Goal: Communication & Community: Share content

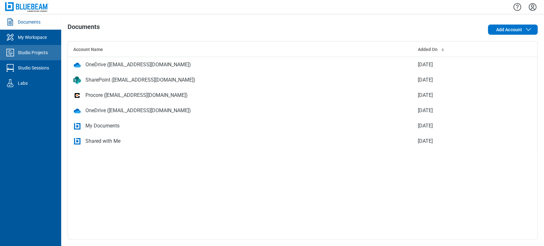
click at [43, 59] on link "Studio Projects" at bounding box center [30, 52] width 61 height 15
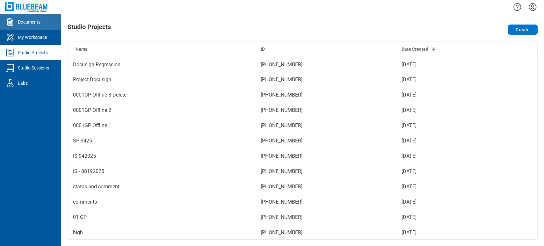
click at [39, 27] on link "Documents" at bounding box center [30, 21] width 61 height 15
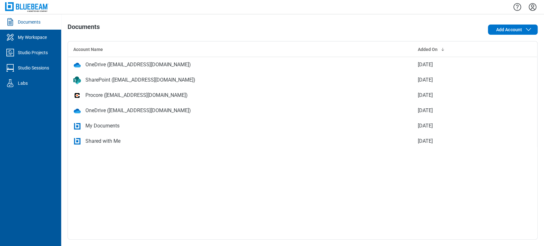
click at [103, 132] on td "My Documents" at bounding box center [240, 125] width 345 height 15
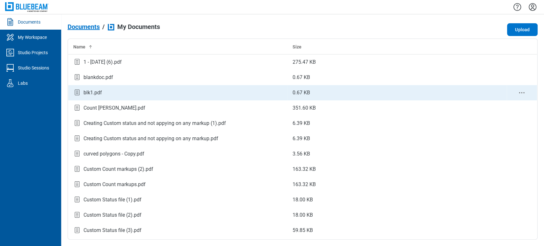
click at [112, 92] on div "blk1.pdf" at bounding box center [177, 92] width 209 height 9
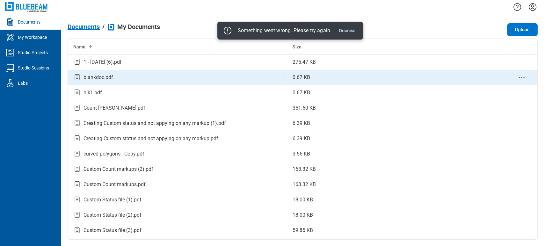
click at [101, 82] on td "blankdoc.pdf" at bounding box center [177, 77] width 219 height 15
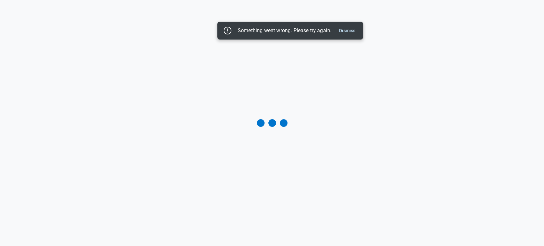
click at [351, 34] on div "Something went wrong. Please try again. Dismiss" at bounding box center [289, 30] width 135 height 10
click at [352, 30] on button "Dismiss" at bounding box center [346, 31] width 21 height 8
click at [352, 29] on button "Dismiss" at bounding box center [346, 31] width 21 height 8
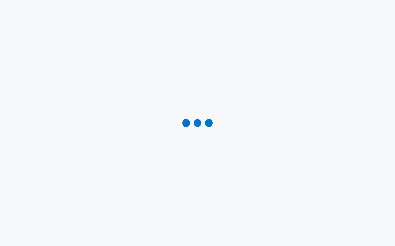
click at [323, 86] on div at bounding box center [197, 123] width 395 height 246
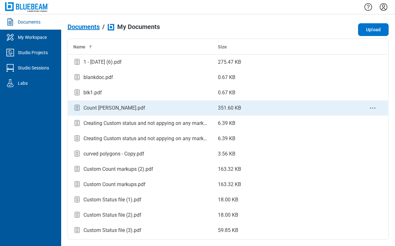
click at [92, 110] on div "Count markup FromRevu.pdf" at bounding box center [114, 108] width 62 height 8
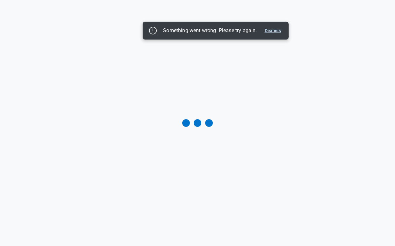
click at [277, 32] on button "Dismiss" at bounding box center [272, 31] width 21 height 8
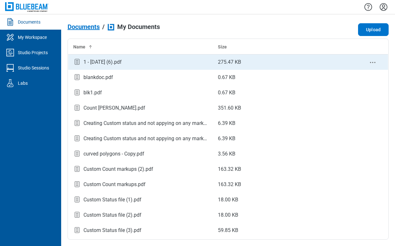
click at [138, 61] on div "1 - 12.7.2020 (6).pdf" at bounding box center [140, 62] width 134 height 9
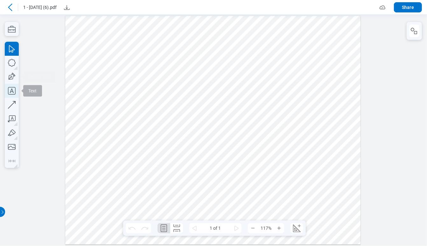
click at [9, 85] on icon "button" at bounding box center [12, 91] width 14 height 14
drag, startPoint x: 149, startPoint y: 24, endPoint x: 161, endPoint y: 33, distance: 14.6
click at [161, 33] on div at bounding box center [213, 130] width 296 height 229
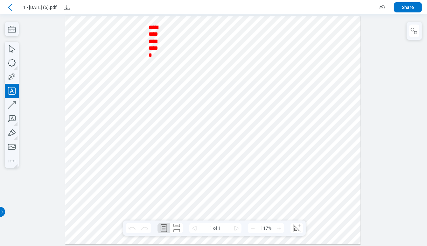
click at [179, 25] on div at bounding box center [213, 130] width 296 height 229
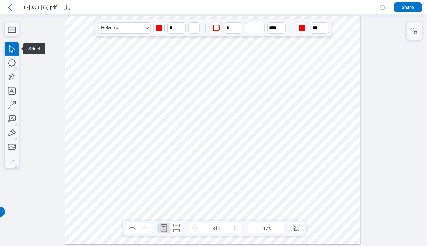
drag, startPoint x: 155, startPoint y: 49, endPoint x: 173, endPoint y: 53, distance: 18.3
click at [173, 53] on div at bounding box center [213, 130] width 296 height 229
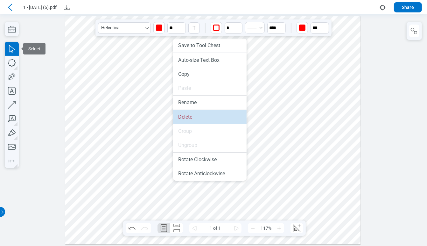
click at [191, 114] on li "Delete" at bounding box center [210, 117] width 74 height 14
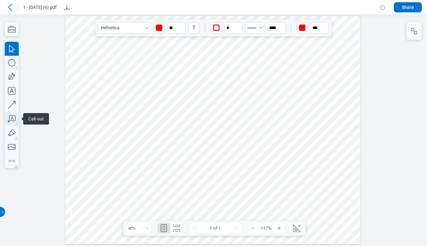
click at [13, 120] on icon "button" at bounding box center [12, 119] width 14 height 14
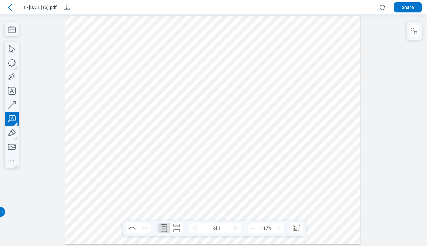
drag, startPoint x: 147, startPoint y: 27, endPoint x: 180, endPoint y: 55, distance: 43.1
click at [180, 55] on div at bounding box center [213, 130] width 296 height 229
click at [208, 83] on div at bounding box center [213, 130] width 296 height 229
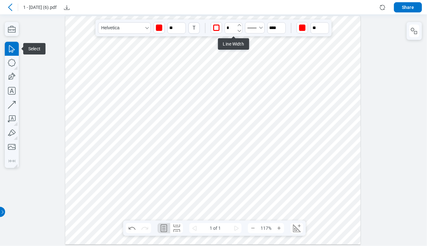
click at [240, 25] on icon "undefined_increment" at bounding box center [239, 25] width 5 height 5
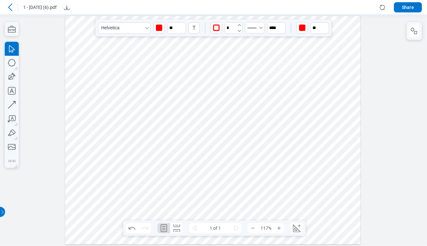
click at [240, 25] on icon "undefined_increment" at bounding box center [239, 25] width 5 height 5
type input "*"
click at [183, 23] on icon "button" at bounding box center [182, 25] width 5 height 5
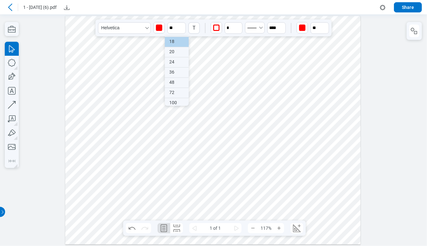
scroll to position [73, 0]
click at [175, 81] on div "48" at bounding box center [177, 80] width 24 height 10
type input "**"
click at [201, 60] on div at bounding box center [213, 130] width 296 height 229
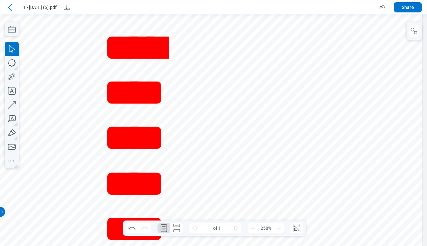
scroll to position [70, 151]
click at [155, 76] on span "**********" at bounding box center [135, 183] width 62 height 310
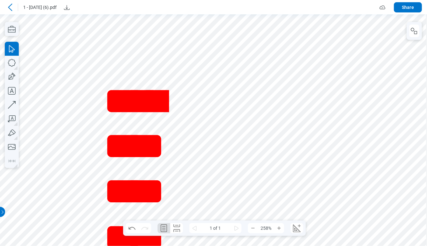
scroll to position [0, 151]
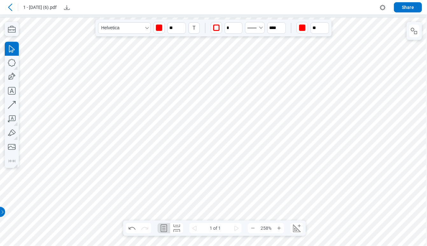
drag, startPoint x: 158, startPoint y: 95, endPoint x: 201, endPoint y: 83, distance: 44.0
click at [173, 26] on input "**" at bounding box center [177, 27] width 18 height 11
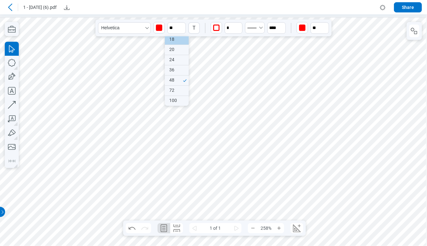
click at [179, 42] on div "18" at bounding box center [177, 40] width 24 height 10
type input "**"
click at [216, 92] on div at bounding box center [213, 143] width 397 height 307
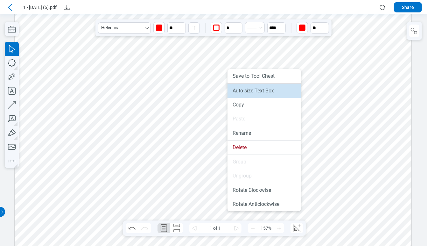
click at [238, 86] on li "Auto-size Text Box" at bounding box center [265, 91] width 74 height 14
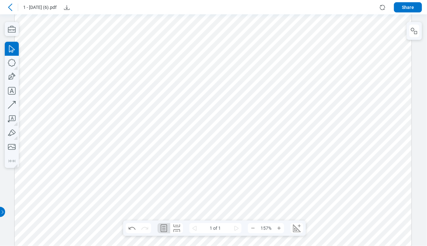
click at [268, 56] on div at bounding box center [213, 143] width 397 height 307
drag, startPoint x: 218, startPoint y: 62, endPoint x: 200, endPoint y: 116, distance: 56.2
click at [200, 116] on div at bounding box center [213, 143] width 397 height 307
drag, startPoint x: 155, startPoint y: 63, endPoint x: 133, endPoint y: 90, distance: 34.7
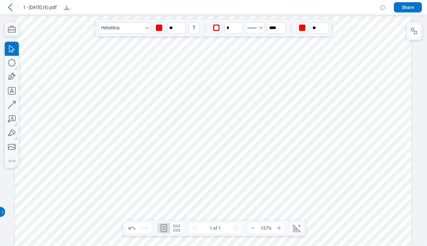
click at [181, 72] on div at bounding box center [213, 169] width 397 height 307
drag, startPoint x: 119, startPoint y: 101, endPoint x: 122, endPoint y: 82, distance: 19.4
click at [118, 101] on div at bounding box center [213, 169] width 397 height 307
click at [125, 34] on div at bounding box center [213, 169] width 397 height 307
click at [125, 34] on div "Helvetica ** T * **** **" at bounding box center [214, 27] width 236 height 17
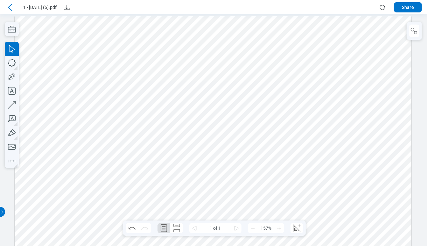
drag, startPoint x: 125, startPoint y: 43, endPoint x: 118, endPoint y: 70, distance: 27.9
click at [118, 70] on div at bounding box center [213, 169] width 397 height 307
drag, startPoint x: 147, startPoint y: 50, endPoint x: 15, endPoint y: 65, distance: 132.3
click at [143, 23] on div at bounding box center [213, 169] width 397 height 307
click at [15, 67] on icon "button" at bounding box center [12, 63] width 14 height 14
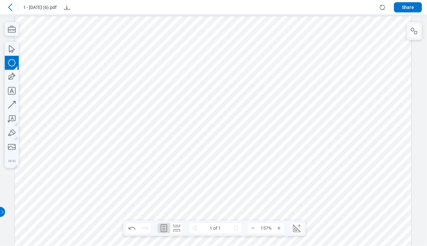
drag, startPoint x: 271, startPoint y: 103, endPoint x: 293, endPoint y: 151, distance: 53.6
click at [293, 151] on div at bounding box center [213, 169] width 397 height 307
drag, startPoint x: 275, startPoint y: 116, endPoint x: 159, endPoint y: 97, distance: 117.6
click at [159, 97] on div at bounding box center [213, 169] width 397 height 307
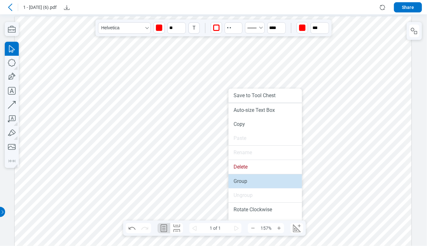
click at [247, 176] on li "Group" at bounding box center [266, 181] width 74 height 14
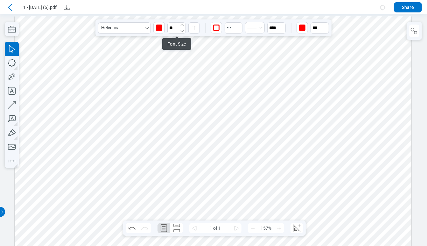
click at [181, 24] on icon "button" at bounding box center [182, 25] width 5 height 5
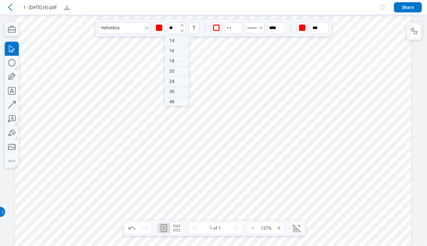
click at [181, 24] on icon "button" at bounding box center [182, 25] width 5 height 5
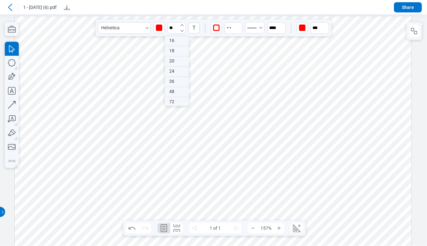
click at [181, 24] on icon "button" at bounding box center [182, 25] width 5 height 5
type input "**"
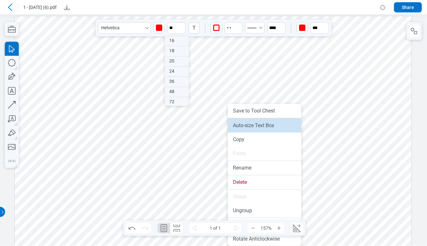
click at [238, 124] on li "Auto-size Text Box" at bounding box center [265, 125] width 74 height 14
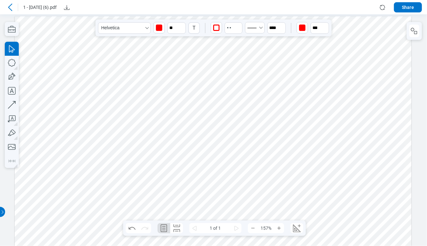
drag, startPoint x: 276, startPoint y: 113, endPoint x: 271, endPoint y: 88, distance: 25.2
click at [271, 88] on div at bounding box center [213, 169] width 397 height 307
click at [234, 117] on div at bounding box center [213, 169] width 397 height 307
click at [183, 29] on icon "button" at bounding box center [182, 30] width 5 height 5
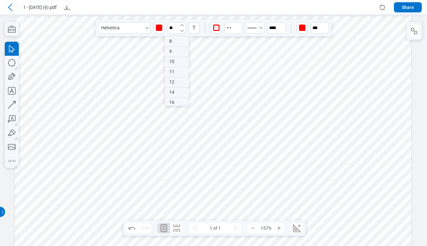
click at [183, 29] on icon "button" at bounding box center [182, 30] width 5 height 5
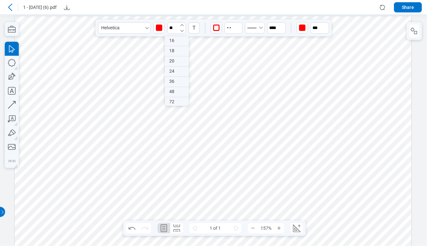
click at [183, 29] on icon "button" at bounding box center [182, 30] width 5 height 5
type input "**"
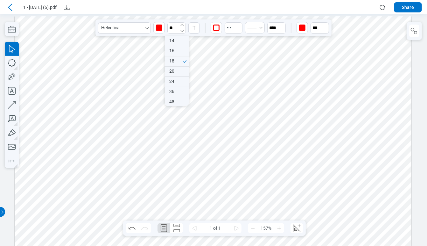
scroll to position [41, 0]
click at [237, 27] on input at bounding box center [234, 28] width 18 height 12
drag, startPoint x: 207, startPoint y: 23, endPoint x: 204, endPoint y: 23, distance: 3.2
click at [204, 23] on div "Helvetica ** T ** **** ***" at bounding box center [214, 27] width 236 height 17
type input "*"
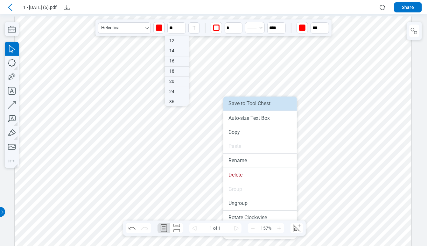
click at [234, 109] on li "Save to Tool Chest" at bounding box center [261, 104] width 74 height 14
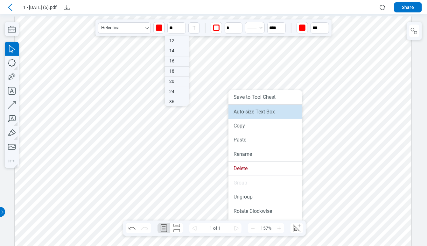
click at [233, 109] on li "Auto-size Text Box" at bounding box center [266, 112] width 74 height 14
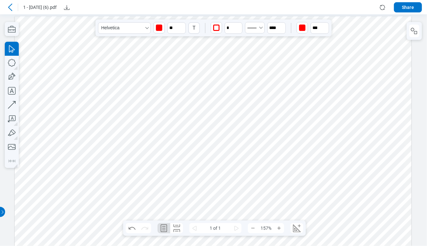
drag, startPoint x: 214, startPoint y: 114, endPoint x: 211, endPoint y: 119, distance: 5.7
click at [211, 119] on div at bounding box center [213, 169] width 397 height 307
click at [241, 31] on icon "undefined_decrement" at bounding box center [239, 30] width 5 height 5
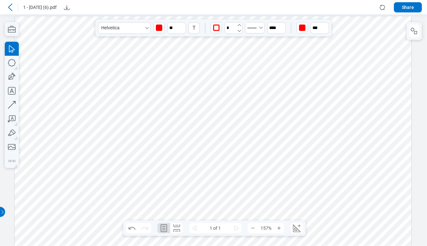
click at [241, 31] on icon "undefined_decrement" at bounding box center [239, 30] width 5 height 5
type input "*"
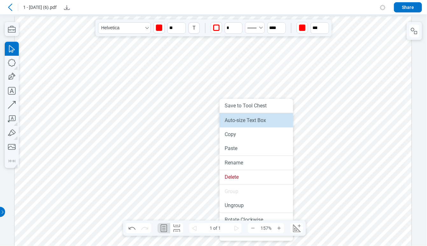
click at [234, 117] on li "Auto-size Text Box" at bounding box center [257, 120] width 74 height 14
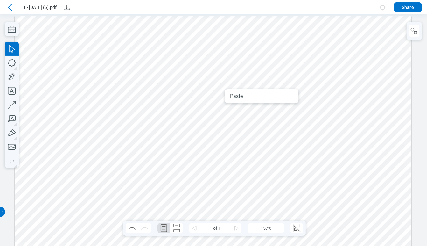
click at [219, 111] on div at bounding box center [213, 169] width 397 height 307
click at [183, 32] on icon "button" at bounding box center [182, 30] width 5 height 5
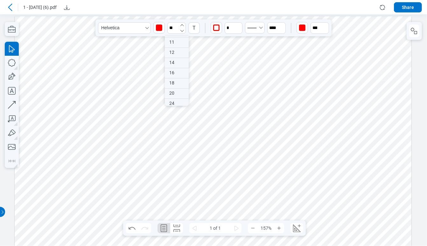
click at [183, 32] on icon "button" at bounding box center [182, 30] width 5 height 5
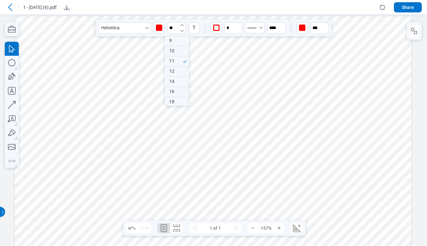
scroll to position [1, 0]
click at [183, 32] on icon "button" at bounding box center [182, 30] width 5 height 5
type input "**"
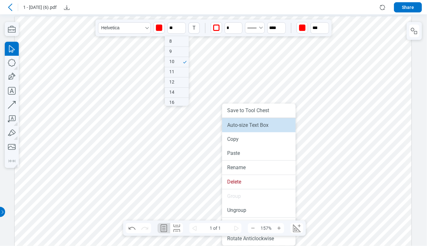
click at [235, 127] on li "Auto-size Text Box" at bounding box center [259, 125] width 74 height 14
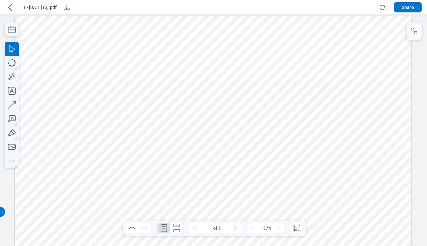
click at [225, 136] on div at bounding box center [213, 169] width 397 height 307
click at [216, 93] on div at bounding box center [213, 169] width 397 height 307
drag, startPoint x: 221, startPoint y: 105, endPoint x: 229, endPoint y: 130, distance: 25.6
click at [229, 130] on div at bounding box center [213, 169] width 397 height 307
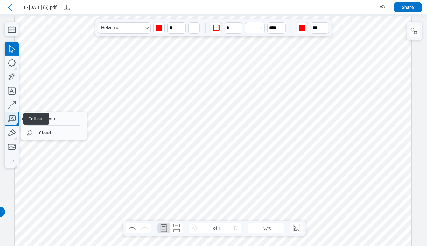
click at [9, 124] on icon "button" at bounding box center [12, 119] width 14 height 14
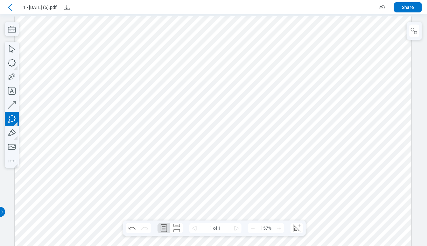
drag, startPoint x: 63, startPoint y: 133, endPoint x: 97, endPoint y: 158, distance: 42.4
click at [97, 158] on div at bounding box center [213, 169] width 397 height 307
click at [97, 178] on div at bounding box center [213, 169] width 397 height 307
click at [194, 149] on div at bounding box center [213, 169] width 397 height 307
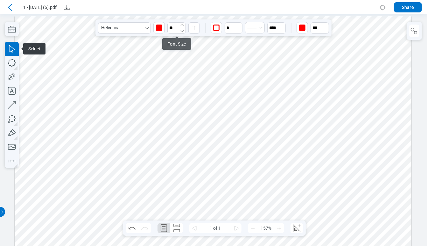
click at [183, 24] on icon "button" at bounding box center [182, 25] width 5 height 5
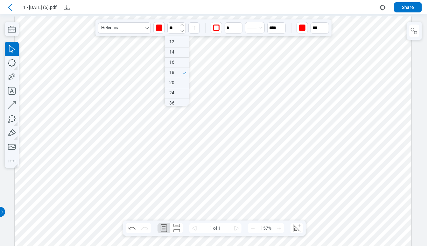
click at [183, 24] on icon "button" at bounding box center [182, 25] width 5 height 5
click at [182, 23] on icon "button" at bounding box center [182, 25] width 5 height 5
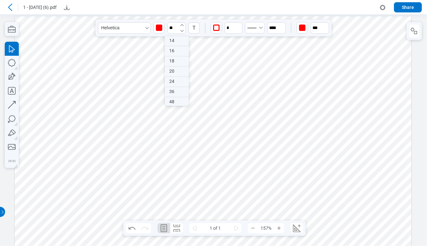
drag, startPoint x: 182, startPoint y: 24, endPoint x: 175, endPoint y: 35, distance: 13.1
click at [180, 27] on icon "button" at bounding box center [182, 25] width 5 height 5
type input "**"
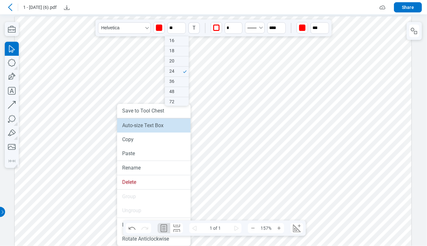
click at [145, 129] on li "Auto-size Text Box" at bounding box center [154, 125] width 74 height 14
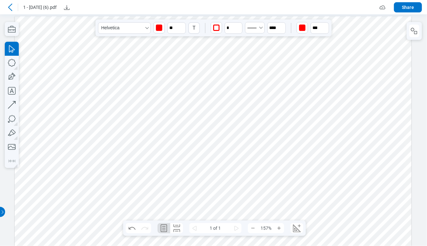
drag, startPoint x: 133, startPoint y: 205, endPoint x: 164, endPoint y: 172, distance: 45.5
click at [164, 172] on div at bounding box center [213, 169] width 397 height 307
click at [170, 25] on input "**" at bounding box center [177, 27] width 18 height 11
click at [178, 53] on div "9" at bounding box center [177, 52] width 24 height 10
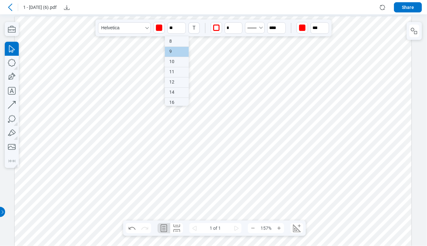
type input "*"
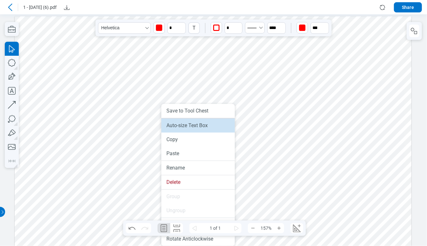
click at [183, 123] on li "Auto-size Text Box" at bounding box center [198, 125] width 74 height 14
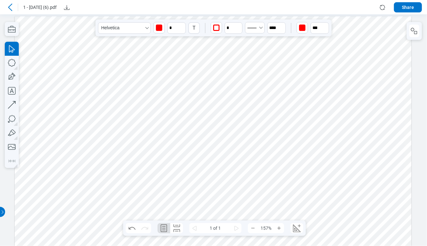
drag, startPoint x: 165, startPoint y: 149, endPoint x: 162, endPoint y: 171, distance: 22.1
click at [162, 171] on div at bounding box center [213, 169] width 397 height 307
click at [175, 27] on input "*" at bounding box center [177, 27] width 18 height 11
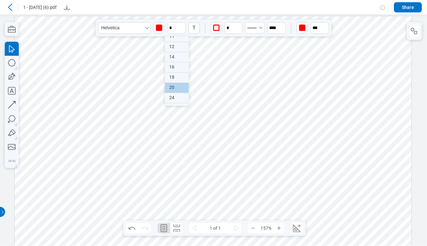
click at [176, 90] on div "20" at bounding box center [177, 88] width 24 height 10
type input "**"
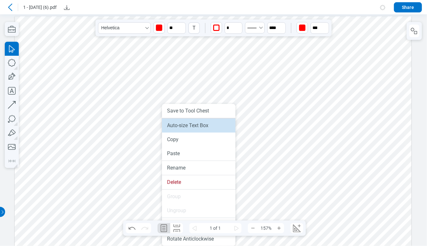
click at [182, 127] on li "Auto-size Text Box" at bounding box center [199, 125] width 74 height 14
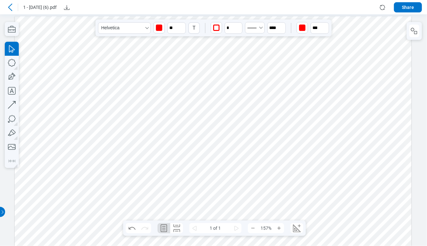
drag, startPoint x: 161, startPoint y: 185, endPoint x: 183, endPoint y: 161, distance: 32.7
click at [183, 161] on div at bounding box center [213, 169] width 397 height 307
click at [238, 23] on icon "undefined_increment" at bounding box center [239, 25] width 5 height 5
click at [239, 23] on icon "undefined_increment" at bounding box center [239, 25] width 5 height 5
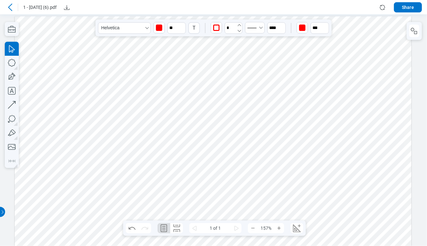
click at [239, 23] on icon "undefined_increment" at bounding box center [239, 25] width 5 height 5
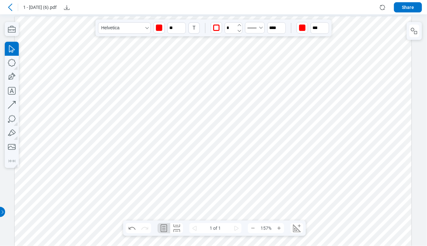
click at [239, 23] on icon "undefined_increment" at bounding box center [239, 25] width 5 height 5
type input "**"
click at [174, 28] on input "**" at bounding box center [177, 27] width 18 height 11
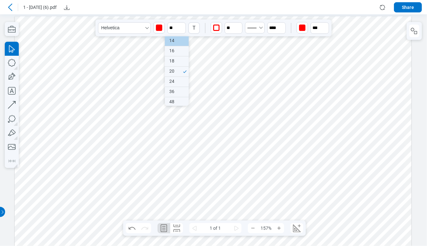
click at [177, 42] on div "14" at bounding box center [177, 41] width 24 height 10
type input "**"
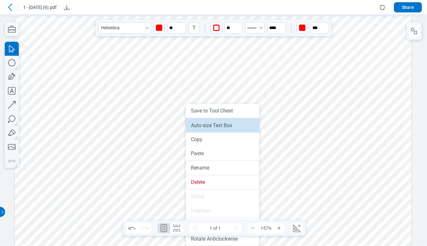
click at [200, 128] on li "Auto-size Text Box" at bounding box center [223, 125] width 74 height 14
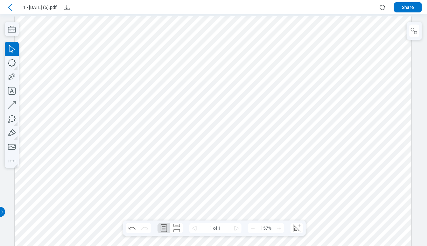
click at [186, 164] on div at bounding box center [213, 169] width 397 height 307
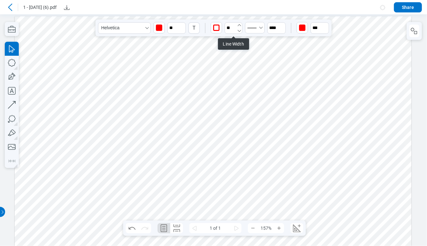
click at [240, 30] on icon "undefined_decrement" at bounding box center [239, 30] width 5 height 5
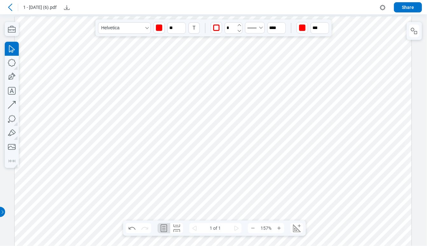
click at [240, 30] on icon "undefined_decrement" at bounding box center [239, 30] width 5 height 5
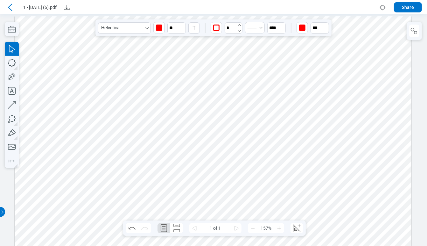
type input "*"
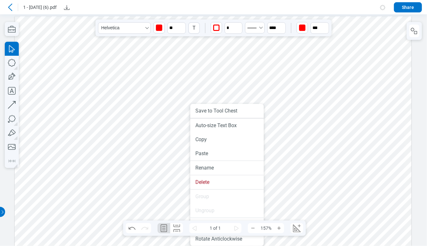
drag, startPoint x: 190, startPoint y: 171, endPoint x: 190, endPoint y: 185, distance: 14.0
click at [217, 123] on li "Auto-size Text Box" at bounding box center [227, 125] width 74 height 14
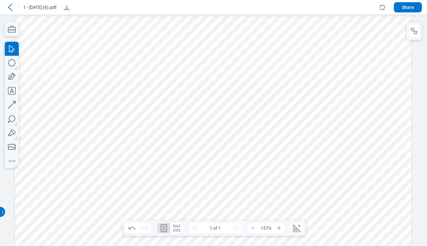
click at [174, 85] on div at bounding box center [213, 169] width 397 height 307
click at [188, 168] on div at bounding box center [213, 169] width 397 height 307
click at [347, 147] on div at bounding box center [213, 169] width 397 height 307
click at [366, 139] on div at bounding box center [213, 169] width 397 height 307
click at [371, 136] on div at bounding box center [213, 169] width 397 height 307
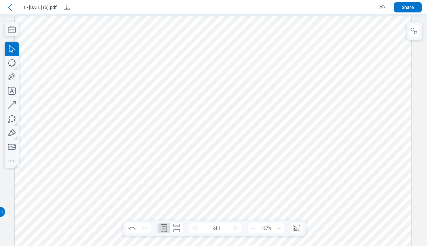
drag, startPoint x: 376, startPoint y: 139, endPoint x: 395, endPoint y: 167, distance: 33.3
click at [395, 166] on div at bounding box center [213, 169] width 397 height 307
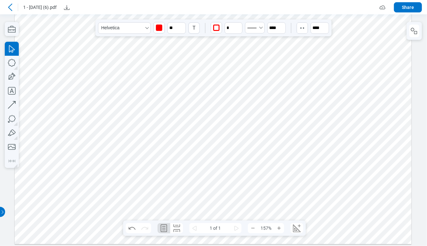
drag, startPoint x: 59, startPoint y: 96, endPoint x: 74, endPoint y: 100, distance: 15.5
click at [74, 100] on div at bounding box center [213, 90] width 397 height 307
click at [6, 6] on div at bounding box center [10, 7] width 10 height 10
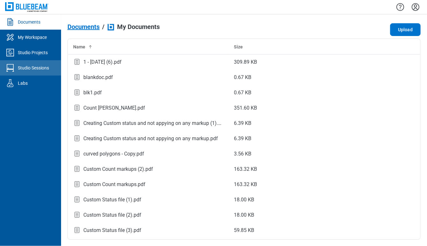
click at [38, 66] on div "Studio Sessions" at bounding box center [33, 68] width 31 height 6
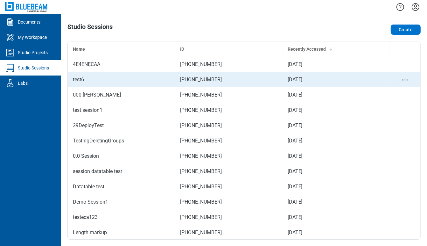
click at [108, 84] on td "test6" at bounding box center [121, 79] width 107 height 15
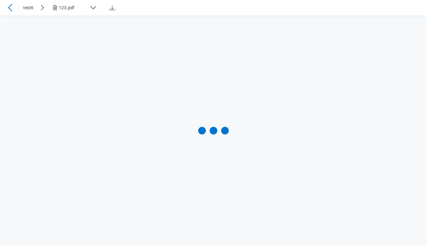
click at [6, 16] on div at bounding box center [213, 130] width 427 height 231
click at [13, 7] on icon at bounding box center [10, 8] width 8 height 8
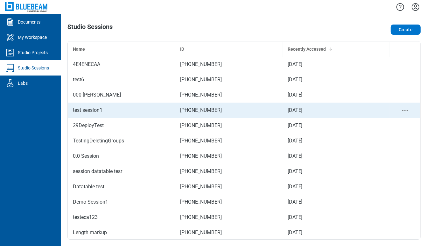
click at [122, 105] on td "test session1" at bounding box center [121, 110] width 107 height 15
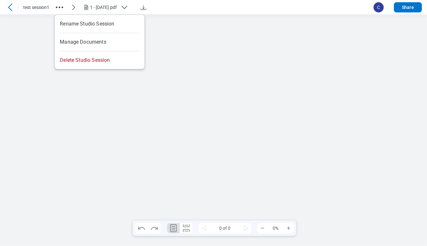
click at [60, 10] on icon "button" at bounding box center [59, 7] width 10 height 10
click at [278, 28] on div at bounding box center [213, 130] width 427 height 232
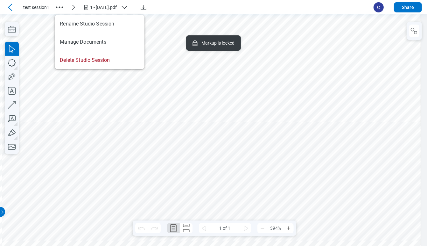
scroll to position [0, 354]
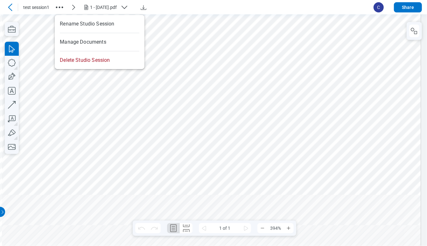
scroll to position [71, 354]
click at [8, 11] on div at bounding box center [10, 7] width 10 height 10
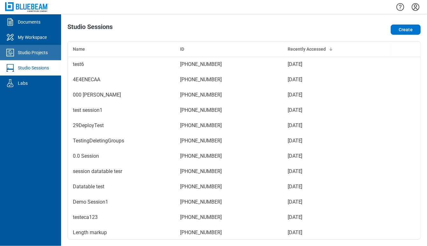
click at [36, 56] on link "Studio Projects" at bounding box center [30, 52] width 61 height 15
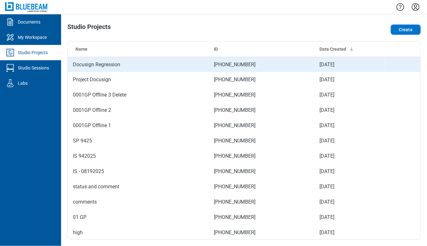
click at [148, 69] on td "Docusign Regression" at bounding box center [138, 64] width 141 height 15
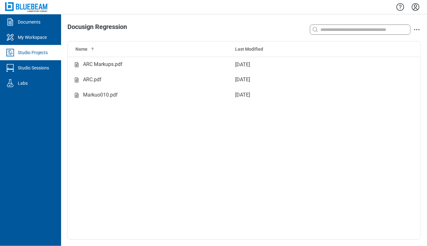
click at [37, 52] on div "Studio Projects" at bounding box center [33, 52] width 30 height 6
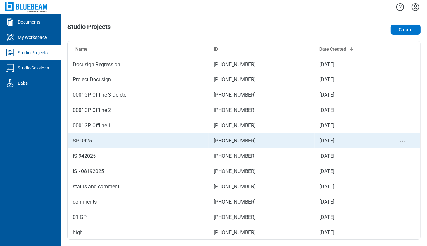
click at [90, 140] on td "SP 9425" at bounding box center [138, 140] width 141 height 15
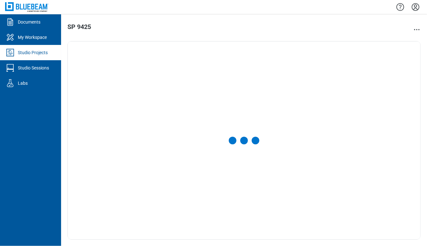
click at [43, 56] on link "Studio Projects" at bounding box center [30, 52] width 61 height 15
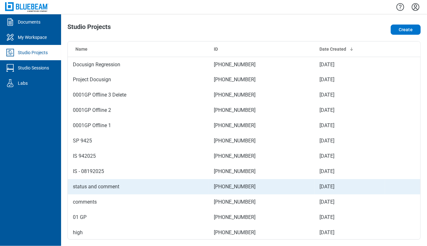
click at [114, 183] on td "status and comment" at bounding box center [138, 186] width 141 height 15
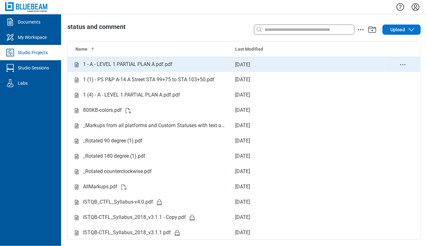
click at [87, 68] on div "1 - A - LEVEL 1 PARTIAL PLAN A.pdf.pdf" at bounding box center [127, 65] width 89 height 8
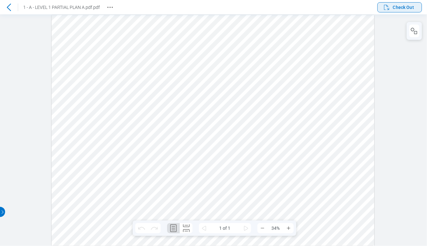
click at [400, 6] on span "Check Out" at bounding box center [403, 7] width 21 height 6
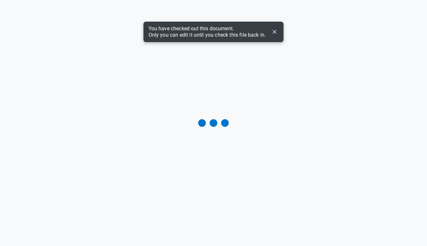
click at [273, 29] on icon "Dismiss" at bounding box center [275, 32] width 8 height 8
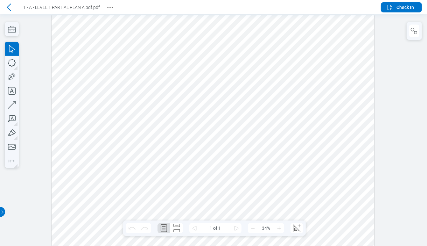
click at [150, 55] on div at bounding box center [213, 130] width 323 height 231
click at [148, 50] on div at bounding box center [213, 130] width 323 height 231
click at [8, 77] on icon "button" at bounding box center [12, 77] width 14 height 14
drag, startPoint x: 205, startPoint y: 33, endPoint x: 259, endPoint y: 65, distance: 62.7
click at [259, 65] on div at bounding box center [213, 130] width 323 height 231
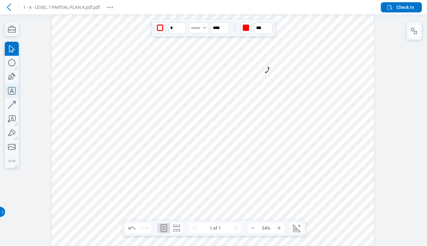
click at [10, 94] on icon "button" at bounding box center [12, 91] width 14 height 14
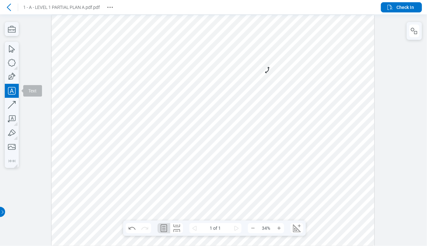
click at [217, 85] on div at bounding box center [213, 130] width 323 height 231
click at [290, 88] on div at bounding box center [213, 130] width 323 height 231
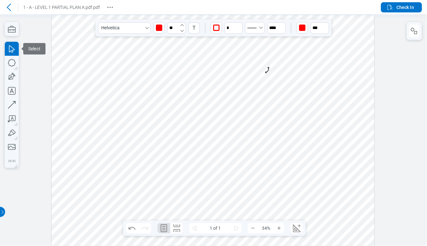
click at [182, 25] on icon "button" at bounding box center [182, 25] width 5 height 5
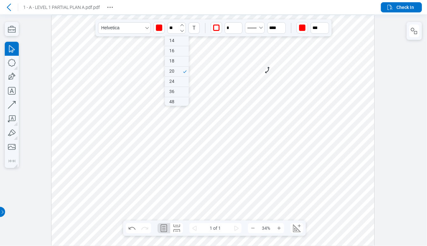
drag, startPoint x: 179, startPoint y: 24, endPoint x: 181, endPoint y: 30, distance: 6.2
click at [182, 25] on icon "button" at bounding box center [182, 25] width 5 height 5
click at [176, 103] on div "48" at bounding box center [177, 102] width 24 height 10
type input "**"
drag, startPoint x: 227, startPoint y: 87, endPoint x: 227, endPoint y: 92, distance: 5.1
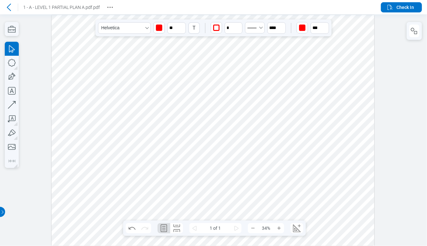
click at [227, 92] on div at bounding box center [213, 130] width 323 height 231
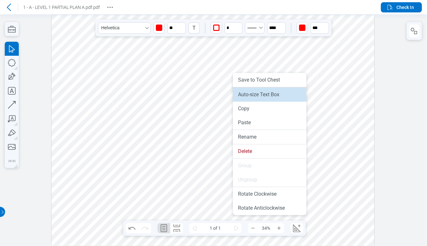
click at [245, 94] on li "Auto-size Text Box" at bounding box center [270, 95] width 74 height 14
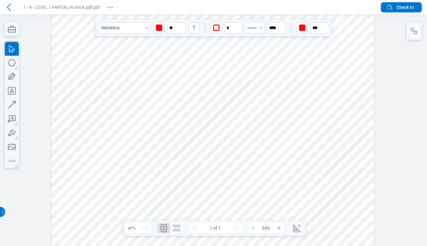
drag, startPoint x: 233, startPoint y: 93, endPoint x: 290, endPoint y: 63, distance: 65.4
click at [290, 63] on div at bounding box center [213, 130] width 323 height 231
click at [217, 54] on div at bounding box center [213, 130] width 323 height 231
click at [12, 103] on icon "button" at bounding box center [12, 105] width 14 height 14
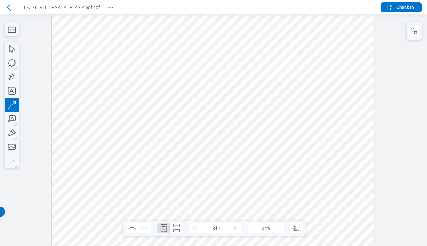
drag, startPoint x: 194, startPoint y: 102, endPoint x: 268, endPoint y: 104, distance: 73.9
click at [268, 104] on div at bounding box center [213, 130] width 323 height 231
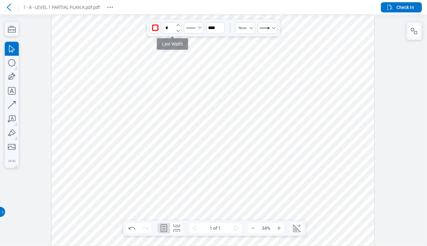
click at [177, 24] on icon "undefined_increment" at bounding box center [178, 25] width 5 height 5
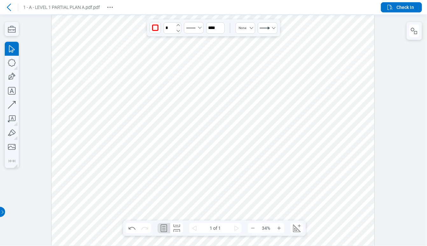
click at [177, 24] on icon "undefined_increment" at bounding box center [178, 25] width 5 height 5
type input "*"
click at [237, 57] on div at bounding box center [213, 130] width 323 height 231
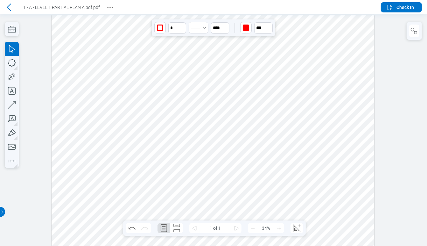
click at [281, 65] on div at bounding box center [213, 130] width 323 height 231
drag, startPoint x: 245, startPoint y: 106, endPoint x: 252, endPoint y: 107, distance: 7.4
click at [252, 107] on div at bounding box center [213, 130] width 323 height 231
drag, startPoint x: 256, startPoint y: 102, endPoint x: 236, endPoint y: 128, distance: 33.1
click at [236, 128] on div at bounding box center [213, 130] width 323 height 231
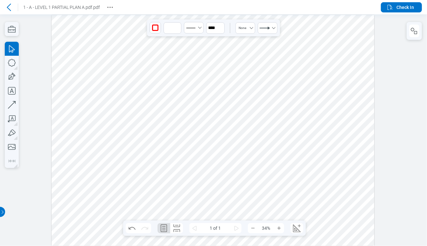
click at [247, 49] on div at bounding box center [213, 130] width 323 height 231
click at [284, 61] on div at bounding box center [213, 130] width 323 height 231
drag, startPoint x: 284, startPoint y: 61, endPoint x: 307, endPoint y: 75, distance: 26.9
click at [307, 75] on div at bounding box center [213, 130] width 323 height 231
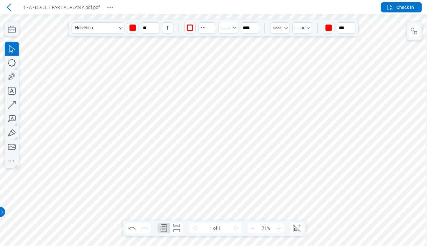
scroll to position [213, 74]
drag, startPoint x: 273, startPoint y: 167, endPoint x: 290, endPoint y: 102, distance: 67.7
click at [290, 102] on div at bounding box center [269, 46] width 684 height 489
drag, startPoint x: 278, startPoint y: 124, endPoint x: 392, endPoint y: 186, distance: 129.5
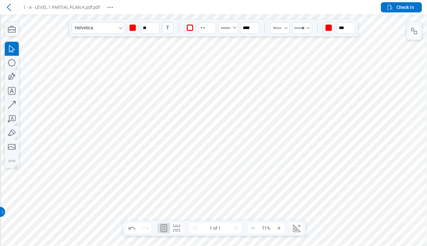
click at [392, 186] on div at bounding box center [343, 111] width 684 height 489
click at [219, 96] on div at bounding box center [343, 111] width 684 height 489
drag, startPoint x: 226, startPoint y: 103, endPoint x: 70, endPoint y: 88, distance: 156.4
click at [70, 88] on div at bounding box center [343, 111] width 684 height 489
click at [214, 118] on div at bounding box center [343, 111] width 684 height 489
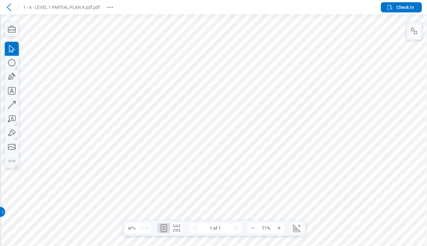
drag, startPoint x: 240, startPoint y: 96, endPoint x: 242, endPoint y: 118, distance: 21.8
click at [242, 118] on div at bounding box center [343, 111] width 684 height 489
drag, startPoint x: 201, startPoint y: 121, endPoint x: 201, endPoint y: 131, distance: 10.2
click at [201, 131] on div at bounding box center [343, 111] width 684 height 489
click at [219, 97] on div at bounding box center [343, 111] width 684 height 489
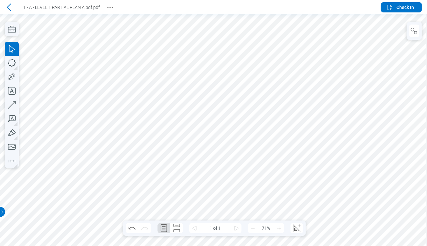
scroll to position [128, 13]
drag, startPoint x: 219, startPoint y: 97, endPoint x: 255, endPoint y: 111, distance: 38.5
click at [0, 5] on div at bounding box center [9, 7] width 18 height 10
click at [8, 7] on icon at bounding box center [9, 7] width 4 height 7
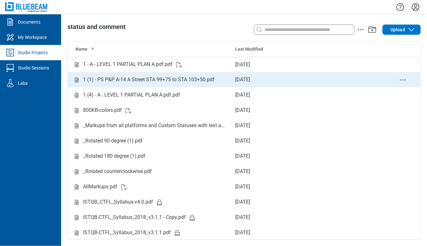
click at [164, 79] on div "1 (1) - PS P&P A-14 A Street STA 99+75 to STA 103+50.pdf" at bounding box center [149, 80] width 132 height 8
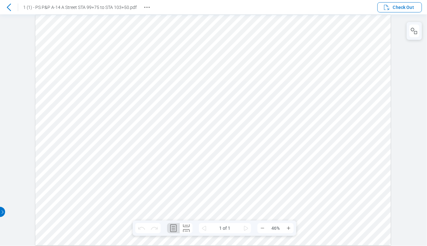
click at [8, 2] on div at bounding box center [9, 7] width 10 height 10
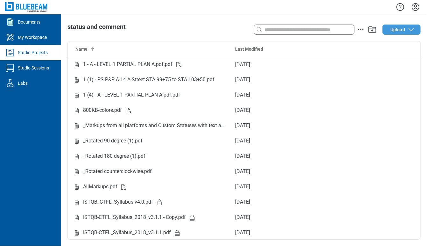
click at [415, 30] on icon "button" at bounding box center [412, 30] width 8 height 8
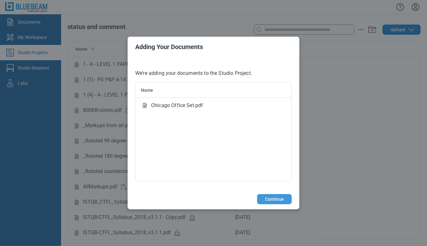
click at [284, 198] on button "Continue" at bounding box center [274, 199] width 35 height 10
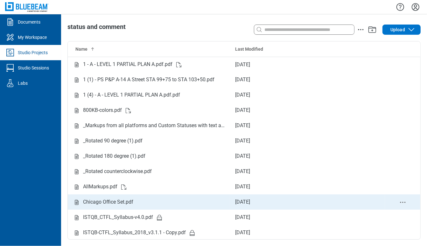
click at [116, 201] on div "Chicago Office Set.pdf" at bounding box center [108, 202] width 50 height 8
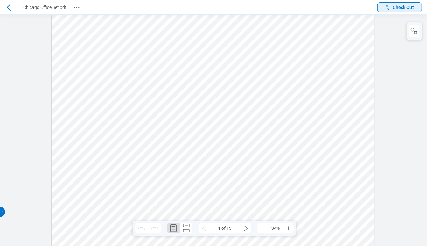
click at [405, 5] on span "Check Out" at bounding box center [403, 7] width 21 height 6
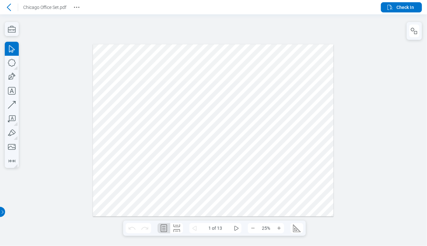
click at [372, 101] on div at bounding box center [213, 130] width 427 height 232
click at [12, 66] on icon "button" at bounding box center [12, 63] width 14 height 14
drag, startPoint x: 147, startPoint y: 75, endPoint x: 178, endPoint y: 102, distance: 40.5
click at [178, 102] on div at bounding box center [213, 130] width 241 height 172
click at [195, 25] on icon "undefined_increment" at bounding box center [195, 25] width 4 height 2
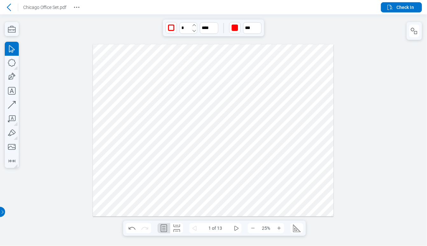
click at [195, 25] on icon "undefined_increment" at bounding box center [195, 25] width 4 height 2
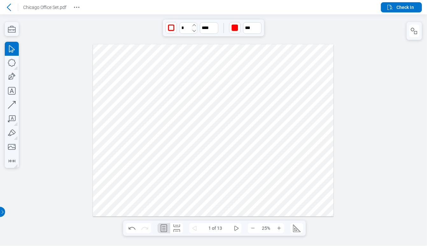
click at [195, 25] on icon "undefined_increment" at bounding box center [195, 25] width 4 height 2
drag, startPoint x: 195, startPoint y: 25, endPoint x: 237, endPoint y: 32, distance: 42.5
click at [195, 25] on icon "undefined_increment" at bounding box center [194, 25] width 5 height 5
type input "**"
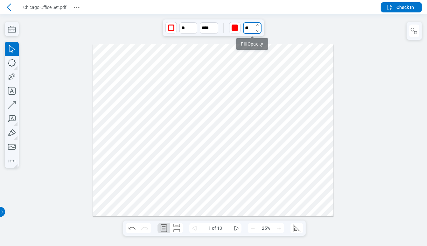
click at [249, 27] on input "**" at bounding box center [252, 27] width 18 height 11
click at [255, 47] on div at bounding box center [253, 75] width 8 height 78
click at [251, 44] on div at bounding box center [253, 75] width 8 height 78
type input "**"
click at [253, 44] on div at bounding box center [252, 75] width 3 height 70
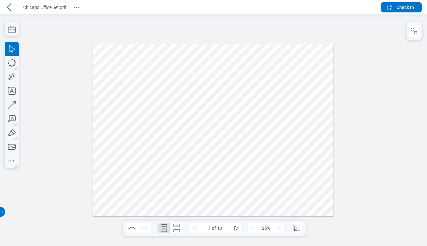
click at [203, 75] on div at bounding box center [213, 130] width 241 height 172
click at [161, 97] on div at bounding box center [213, 130] width 241 height 172
click at [248, 105] on div at bounding box center [213, 130] width 241 height 172
click at [216, 131] on div at bounding box center [213, 130] width 241 height 172
drag, startPoint x: 132, startPoint y: 228, endPoint x: 138, endPoint y: 200, distance: 28.5
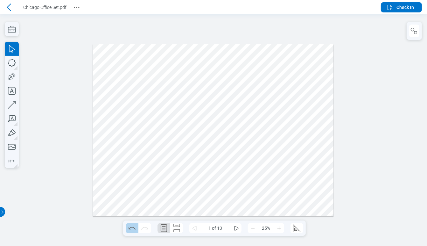
click at [132, 228] on icon "Undo" at bounding box center [132, 228] width 10 height 10
click at [194, 129] on div at bounding box center [213, 130] width 241 height 172
click at [355, 111] on div at bounding box center [213, 130] width 427 height 232
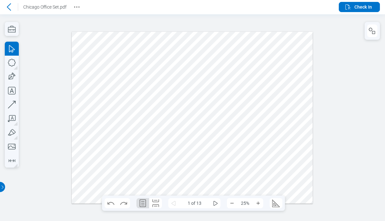
click at [319, 115] on div at bounding box center [192, 117] width 385 height 207
click at [357, 96] on div at bounding box center [192, 117] width 385 height 207
click at [288, 103] on div at bounding box center [192, 118] width 241 height 172
click at [296, 127] on div at bounding box center [192, 118] width 241 height 172
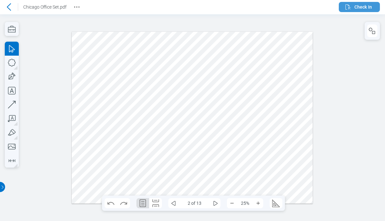
click at [352, 9] on span "Check In" at bounding box center [358, 7] width 28 height 8
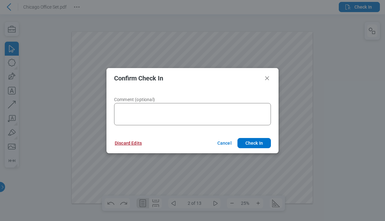
click at [138, 141] on button "Discard Edits" at bounding box center [128, 143] width 42 height 10
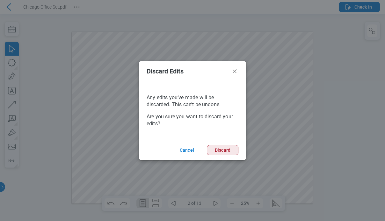
click at [218, 148] on button "Discard" at bounding box center [223, 150] width 32 height 10
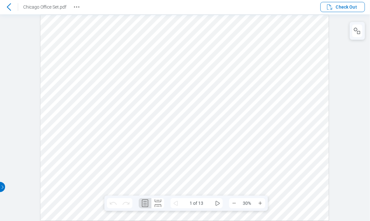
click at [11, 6] on icon at bounding box center [9, 7] width 8 height 8
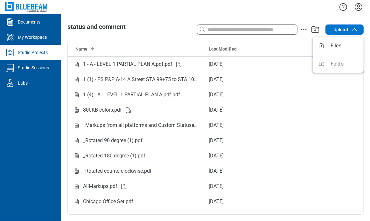
click at [354, 34] on button "Upload" at bounding box center [345, 30] width 38 height 10
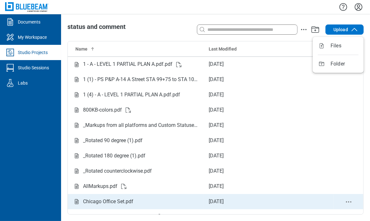
click at [345, 203] on icon "delete-context-menu" at bounding box center [349, 202] width 8 height 8
click at [345, 202] on icon "delete-context-menu" at bounding box center [349, 202] width 8 height 8
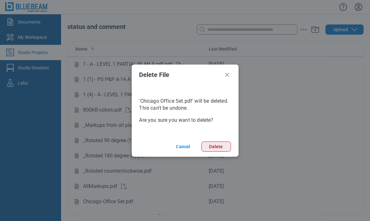
click at [222, 147] on button "Delete" at bounding box center [217, 147] width 30 height 10
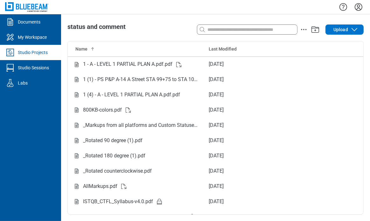
click at [333, 35] on div "Search with a keyword or natural language Upload" at bounding box center [305, 29] width 118 height 13
click at [335, 33] on button "Upload" at bounding box center [345, 30] width 38 height 10
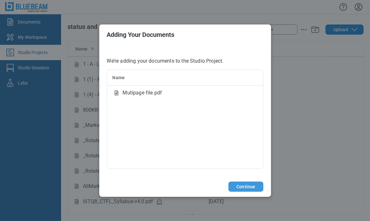
click at [234, 185] on button "Continue" at bounding box center [246, 187] width 35 height 10
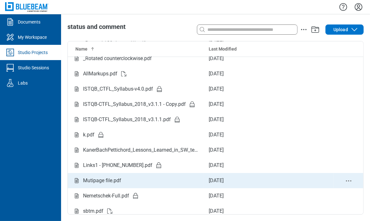
scroll to position [127, 0]
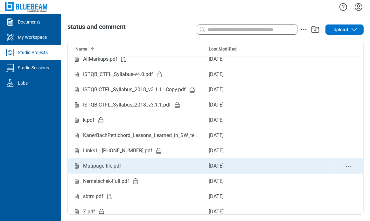
click at [126, 161] on td "Mutipage file.pdf" at bounding box center [136, 166] width 136 height 15
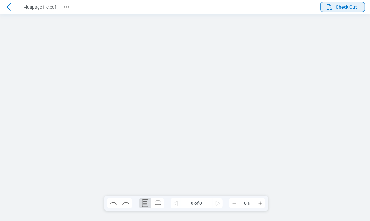
click at [330, 5] on icon "button" at bounding box center [330, 7] width 8 height 8
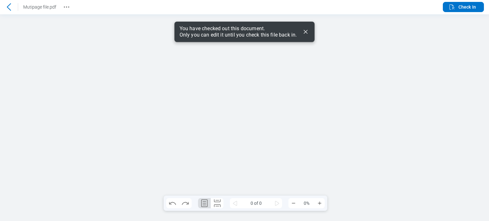
click at [306, 31] on icon "Dismiss" at bounding box center [306, 32] width 4 height 4
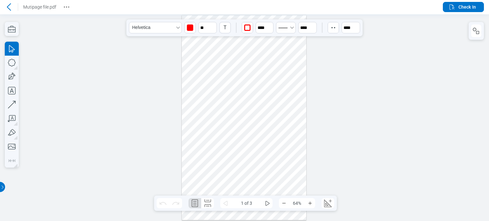
click at [220, 32] on div at bounding box center [244, 117] width 125 height 205
drag, startPoint x: 242, startPoint y: 38, endPoint x: 233, endPoint y: 68, distance: 31.3
click at [235, 87] on div at bounding box center [244, 117] width 125 height 205
drag, startPoint x: 236, startPoint y: 85, endPoint x: 195, endPoint y: 72, distance: 42.6
click at [195, 72] on div at bounding box center [244, 117] width 125 height 205
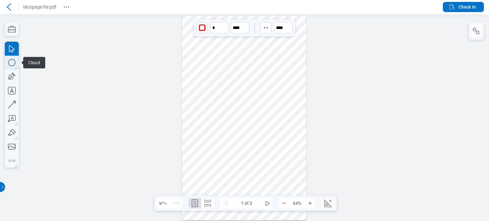
click at [14, 65] on icon "button" at bounding box center [12, 63] width 8 height 8
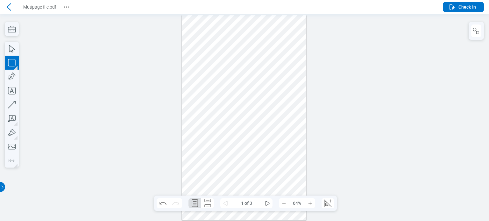
drag, startPoint x: 211, startPoint y: 58, endPoint x: 228, endPoint y: 75, distance: 23.6
click at [228, 75] on div at bounding box center [244, 117] width 125 height 205
click at [18, 66] on div at bounding box center [244, 117] width 489 height 207
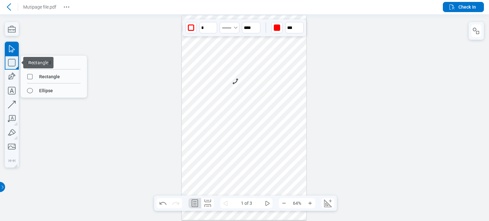
click at [11, 64] on icon "button" at bounding box center [12, 63] width 14 height 14
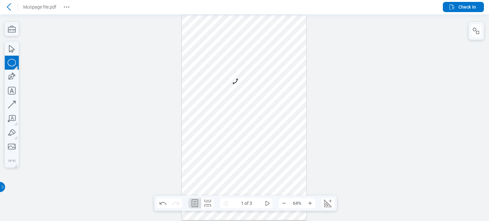
drag, startPoint x: 231, startPoint y: 59, endPoint x: 246, endPoint y: 77, distance: 22.8
click at [246, 77] on div at bounding box center [244, 117] width 125 height 205
click at [260, 73] on div at bounding box center [244, 117] width 125 height 205
click at [244, 67] on div at bounding box center [244, 117] width 125 height 205
drag, startPoint x: 260, startPoint y: 67, endPoint x: 255, endPoint y: 66, distance: 4.8
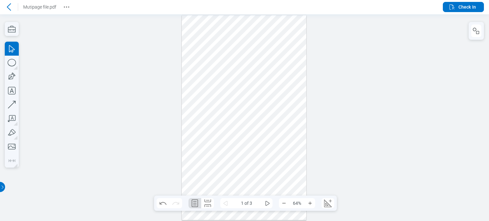
click at [260, 67] on div at bounding box center [244, 117] width 125 height 205
click at [205, 66] on div at bounding box center [244, 117] width 125 height 205
click at [263, 25] on icon "button" at bounding box center [266, 28] width 6 height 6
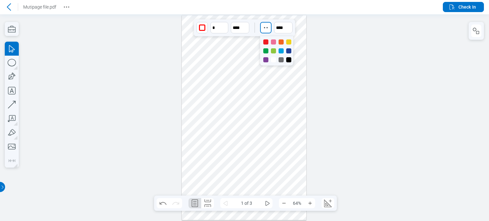
click at [264, 43] on div at bounding box center [265, 41] width 5 height 5
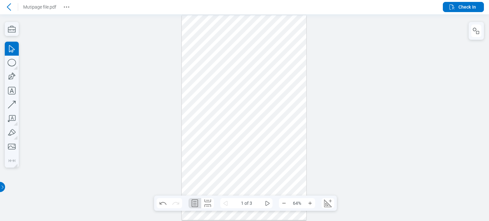
click at [278, 94] on div at bounding box center [244, 117] width 125 height 205
drag, startPoint x: 201, startPoint y: 68, endPoint x: 225, endPoint y: 85, distance: 29.9
click at [225, 85] on div at bounding box center [244, 117] width 125 height 205
drag, startPoint x: 219, startPoint y: 66, endPoint x: 195, endPoint y: 66, distance: 24.2
click at [195, 66] on div at bounding box center [244, 117] width 125 height 205
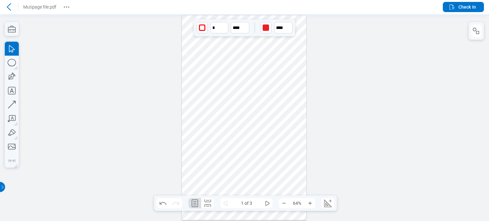
drag, startPoint x: 224, startPoint y: 86, endPoint x: 217, endPoint y: 70, distance: 17.5
click at [217, 70] on div at bounding box center [244, 117] width 125 height 205
drag, startPoint x: 241, startPoint y: 72, endPoint x: 234, endPoint y: 73, distance: 6.4
click at [237, 73] on div at bounding box center [244, 117] width 125 height 205
click at [220, 69] on div at bounding box center [244, 117] width 125 height 205
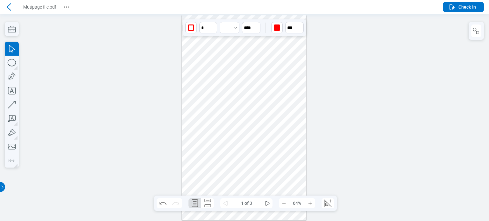
click at [235, 72] on div at bounding box center [244, 117] width 125 height 205
click at [258, 77] on div at bounding box center [244, 117] width 125 height 205
drag, startPoint x: 258, startPoint y: 77, endPoint x: 208, endPoint y: 67, distance: 50.7
click at [208, 67] on div at bounding box center [244, 117] width 125 height 205
drag, startPoint x: 250, startPoint y: 85, endPoint x: 192, endPoint y: 61, distance: 62.2
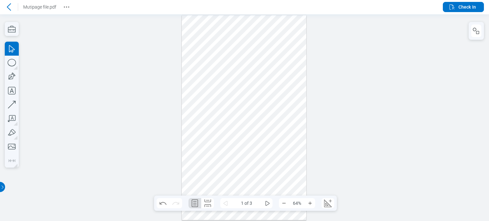
click at [192, 61] on div at bounding box center [244, 117] width 125 height 205
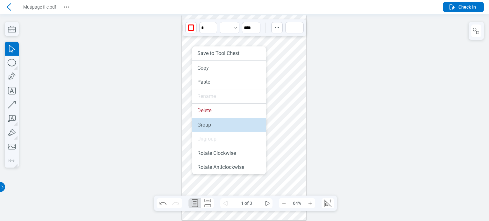
click at [206, 125] on li "Group" at bounding box center [229, 125] width 74 height 14
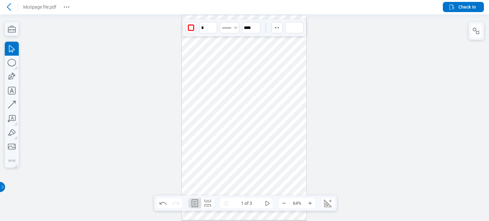
drag, startPoint x: 200, startPoint y: 66, endPoint x: 196, endPoint y: 68, distance: 4.6
click at [196, 68] on div at bounding box center [244, 117] width 125 height 205
click at [227, 104] on div at bounding box center [244, 117] width 125 height 205
click at [229, 76] on div at bounding box center [244, 117] width 125 height 205
drag, startPoint x: 238, startPoint y: 81, endPoint x: 230, endPoint y: 77, distance: 8.8
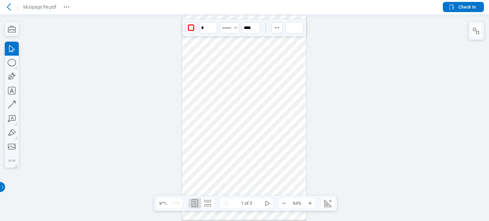
click at [230, 77] on div at bounding box center [244, 117] width 125 height 205
click at [233, 94] on div at bounding box center [244, 117] width 125 height 205
click at [12, 74] on icon "button" at bounding box center [11, 76] width 9 height 9
drag, startPoint x: 185, startPoint y: 46, endPoint x: 191, endPoint y: 55, distance: 11.5
click at [200, 56] on div at bounding box center [244, 117] width 125 height 205
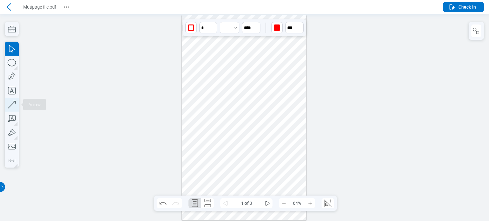
click at [14, 101] on icon "button" at bounding box center [12, 105] width 8 height 8
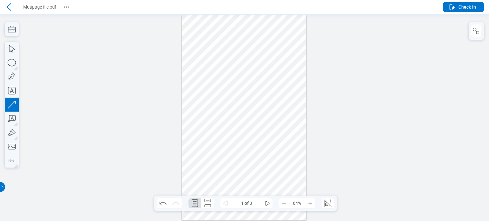
drag, startPoint x: 207, startPoint y: 41, endPoint x: 208, endPoint y: 64, distance: 22.9
click at [208, 64] on div at bounding box center [244, 117] width 125 height 205
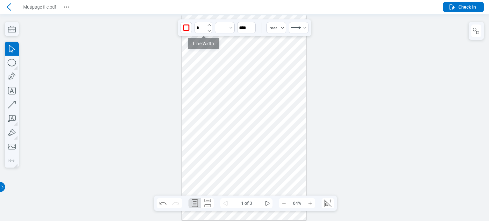
click at [208, 29] on icon "undefined_decrement" at bounding box center [209, 30] width 5 height 5
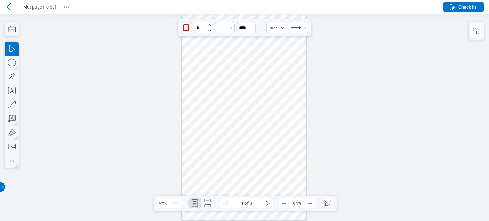
click at [208, 29] on icon "undefined_decrement" at bounding box center [209, 30] width 5 height 5
drag, startPoint x: 207, startPoint y: 48, endPoint x: 206, endPoint y: 43, distance: 5.3
click at [206, 43] on div at bounding box center [244, 117] width 125 height 205
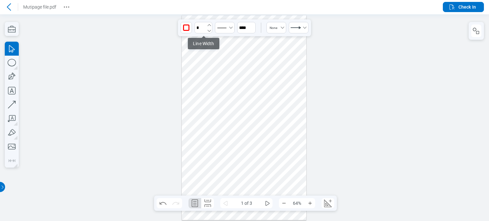
click at [209, 24] on icon "undefined_increment" at bounding box center [209, 25] width 5 height 5
type input "*"
drag, startPoint x: 206, startPoint y: 36, endPoint x: 207, endPoint y: 41, distance: 5.1
click at [207, 41] on div at bounding box center [244, 117] width 125 height 205
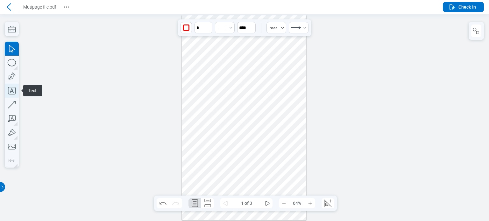
click at [13, 96] on icon "button" at bounding box center [12, 91] width 14 height 14
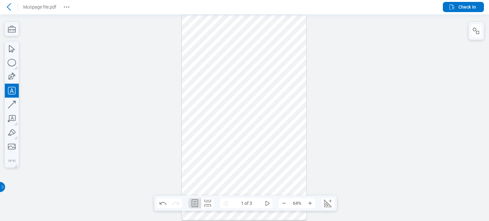
click at [217, 51] on div at bounding box center [244, 117] width 125 height 205
click at [250, 91] on div at bounding box center [244, 117] width 125 height 205
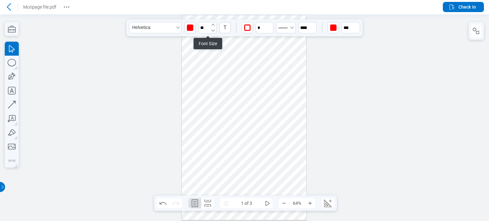
click at [212, 31] on icon "button" at bounding box center [213, 30] width 5 height 5
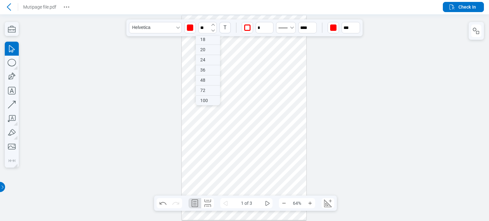
click at [212, 31] on icon "button" at bounding box center [213, 30] width 5 height 5
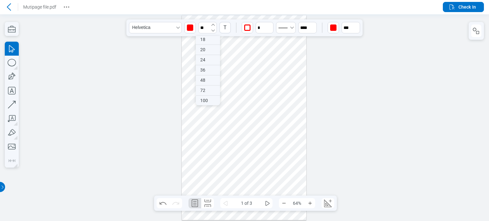
click at [212, 31] on icon "button" at bounding box center [213, 30] width 5 height 5
click at [211, 40] on div "18" at bounding box center [208, 40] width 24 height 10
type input "**"
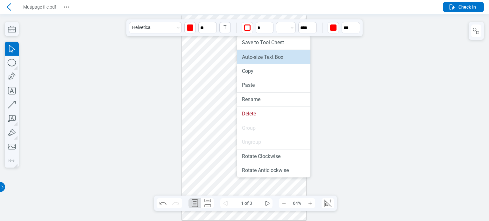
click at [247, 53] on li "Auto-size Text Box" at bounding box center [274, 57] width 74 height 14
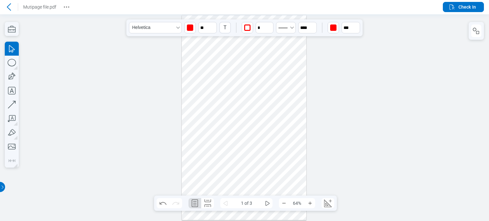
drag, startPoint x: 227, startPoint y: 47, endPoint x: 224, endPoint y: 49, distance: 3.8
click at [224, 49] on div at bounding box center [244, 117] width 125 height 205
drag, startPoint x: 256, startPoint y: 75, endPoint x: 228, endPoint y: 75, distance: 28.0
click at [255, 75] on div at bounding box center [244, 117] width 125 height 205
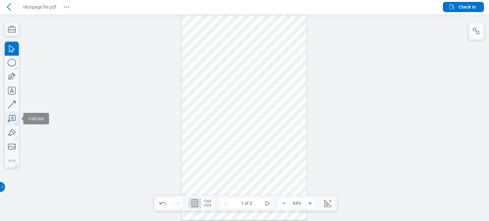
click at [10, 118] on icon "button" at bounding box center [12, 119] width 14 height 14
drag, startPoint x: 232, startPoint y: 47, endPoint x: 238, endPoint y: 53, distance: 9.0
click at [238, 53] on div at bounding box center [244, 117] width 125 height 205
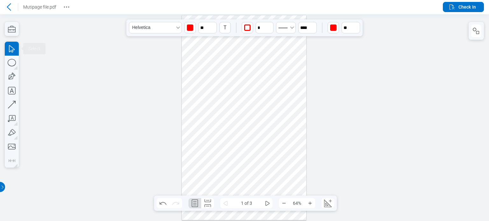
click at [278, 48] on div at bounding box center [244, 117] width 125 height 205
click at [12, 120] on icon "button" at bounding box center [12, 118] width 8 height 7
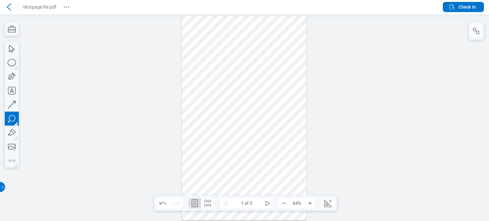
drag, startPoint x: 265, startPoint y: 47, endPoint x: 272, endPoint y: 55, distance: 10.8
click at [272, 55] on div at bounding box center [244, 117] width 125 height 205
click at [277, 55] on div at bounding box center [244, 117] width 125 height 205
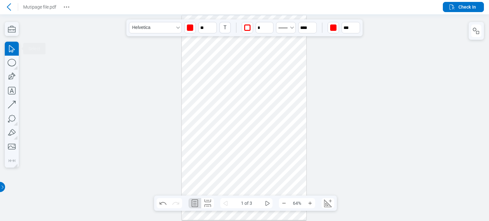
click at [289, 44] on div at bounding box center [244, 117] width 125 height 205
click at [382, 116] on div at bounding box center [244, 117] width 489 height 207
click at [236, 131] on div at bounding box center [244, 117] width 125 height 205
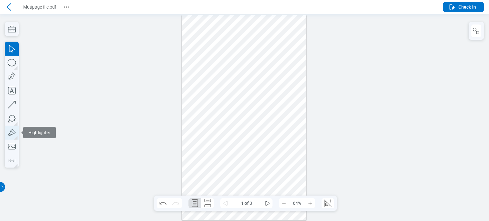
click at [7, 136] on icon "button" at bounding box center [12, 133] width 14 height 14
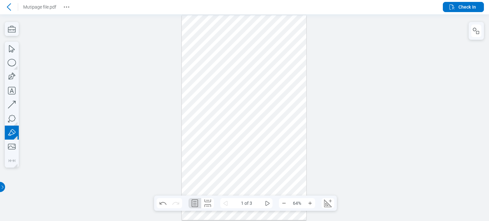
click at [238, 61] on div at bounding box center [244, 117] width 125 height 205
click at [13, 135] on icon "button" at bounding box center [12, 133] width 14 height 14
click at [264, 63] on div at bounding box center [244, 117] width 125 height 205
click at [206, 68] on div at bounding box center [244, 117] width 125 height 205
click at [244, 70] on div at bounding box center [244, 117] width 125 height 205
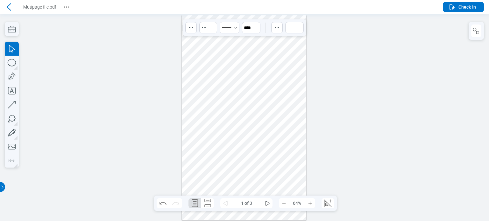
click at [266, 77] on div at bounding box center [244, 117] width 125 height 205
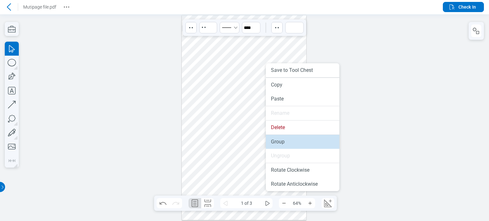
click at [270, 143] on li "Group" at bounding box center [303, 142] width 74 height 14
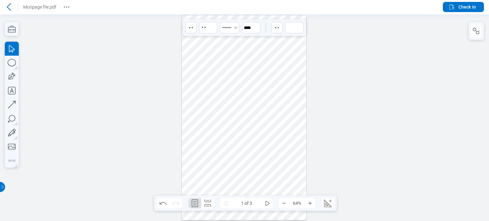
drag, startPoint x: 241, startPoint y: 71, endPoint x: 238, endPoint y: 82, distance: 11.2
click at [245, 73] on div at bounding box center [244, 117] width 125 height 205
drag, startPoint x: 237, startPoint y: 93, endPoint x: 136, endPoint y: 83, distance: 101.8
click at [237, 93] on div at bounding box center [244, 117] width 125 height 205
click at [330, 82] on div at bounding box center [244, 117] width 489 height 207
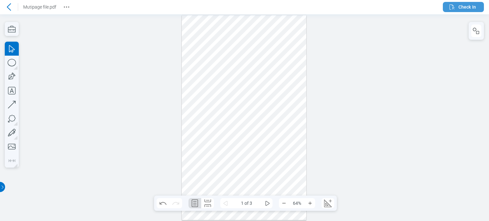
click at [472, 8] on span "Check In" at bounding box center [468, 7] width 18 height 6
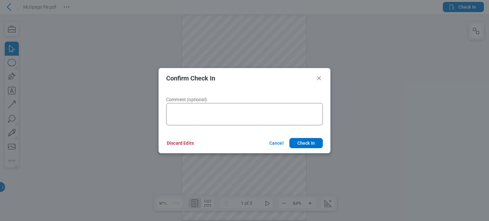
click at [177, 137] on footer "Discard Edits Cancel Check In" at bounding box center [245, 143] width 172 height 20
click at [177, 144] on button "Discard Edits" at bounding box center [180, 143] width 42 height 10
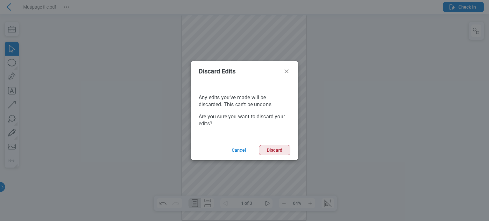
click at [281, 151] on button "Discard" at bounding box center [275, 150] width 32 height 10
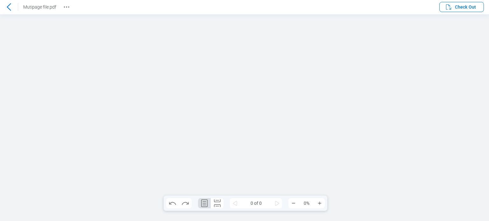
scroll to position [0, 0]
click at [9, 6] on icon at bounding box center [9, 7] width 8 height 8
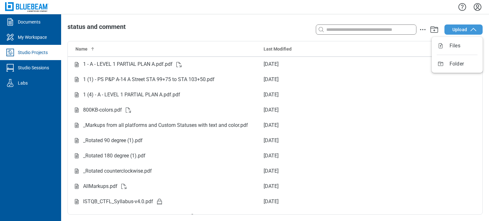
click at [475, 33] on icon "button" at bounding box center [474, 30] width 8 height 8
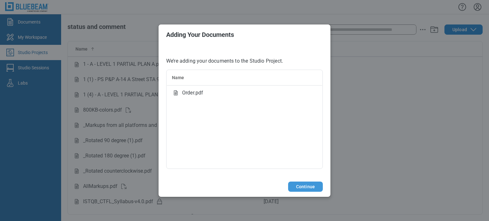
click at [312, 183] on button "Continue" at bounding box center [305, 187] width 35 height 10
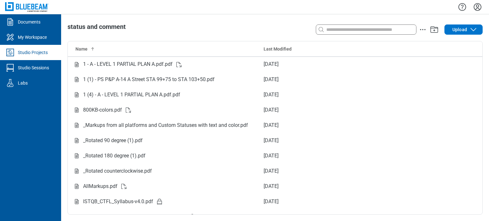
scroll to position [147, 0]
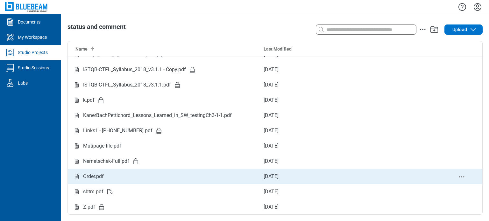
click at [115, 180] on div "Order.pdf" at bounding box center [163, 177] width 181 height 8
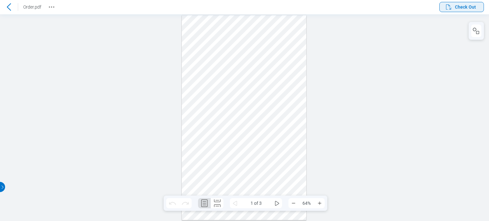
drag, startPoint x: 454, startPoint y: 7, endPoint x: 433, endPoint y: 12, distance: 21.4
click at [454, 7] on span "Check Out" at bounding box center [460, 7] width 31 height 8
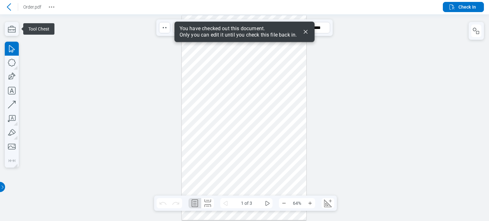
click at [274, 66] on div at bounding box center [244, 117] width 125 height 205
click at [224, 48] on div at bounding box center [244, 117] width 125 height 205
click at [237, 48] on div at bounding box center [244, 117] width 125 height 205
click at [235, 49] on div at bounding box center [244, 117] width 125 height 205
click at [328, 47] on div at bounding box center [244, 117] width 489 height 207
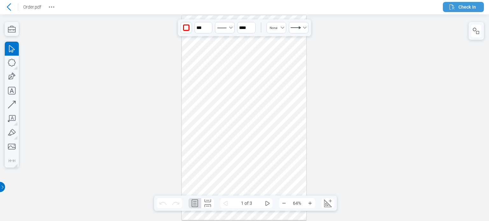
click at [453, 9] on icon "button" at bounding box center [452, 7] width 8 height 8
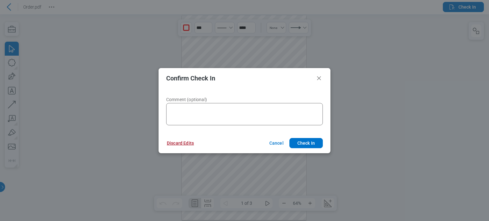
click at [173, 140] on button "Discard Edits" at bounding box center [180, 143] width 42 height 10
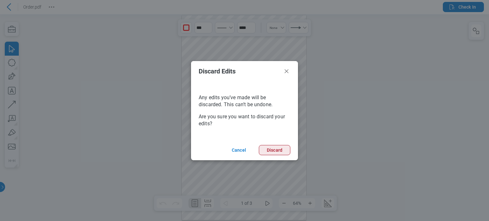
click at [267, 152] on button "Discard" at bounding box center [275, 150] width 32 height 10
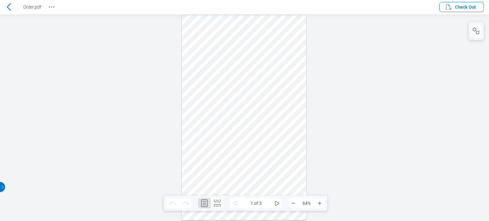
click at [6, 7] on icon at bounding box center [9, 7] width 8 height 8
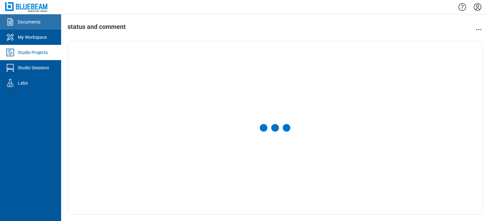
click at [27, 24] on div "Documents" at bounding box center [29, 22] width 23 height 6
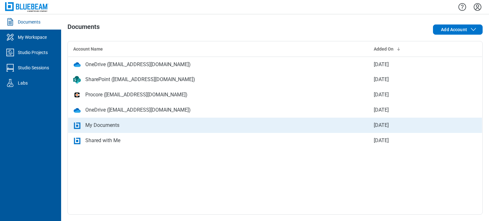
click at [118, 125] on div "My Documents" at bounding box center [102, 126] width 34 height 8
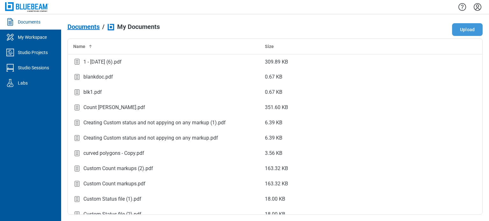
click at [475, 32] on button "Upload" at bounding box center [467, 29] width 31 height 13
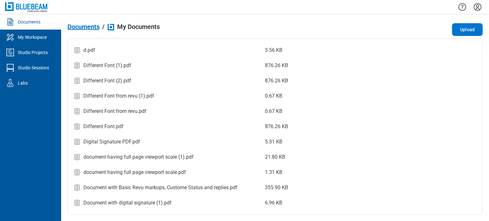
scroll to position [482, 0]
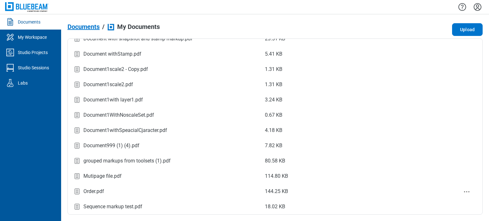
click at [117, 195] on div "Order.pdf" at bounding box center [164, 192] width 182 height 9
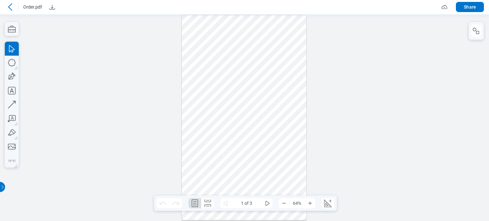
click at [271, 72] on div at bounding box center [244, 117] width 125 height 205
click at [223, 50] on div at bounding box center [244, 117] width 125 height 205
click at [219, 52] on div at bounding box center [244, 117] width 125 height 205
drag, startPoint x: 283, startPoint y: 53, endPoint x: 205, endPoint y: 38, distance: 79.8
click at [284, 53] on div at bounding box center [244, 117] width 125 height 205
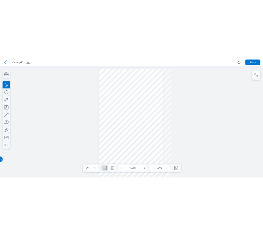
scroll to position [5, 0]
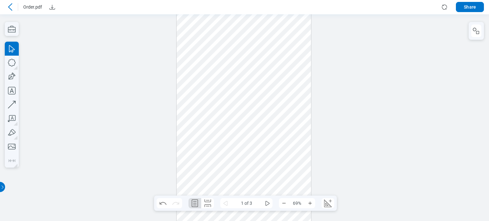
click at [8, 1] on header "Order.pdf Share" at bounding box center [244, 7] width 489 height 14
click at [12, 4] on icon at bounding box center [10, 7] width 8 height 8
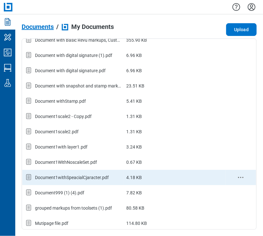
scroll to position [467, 0]
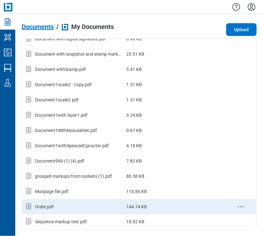
click at [58, 205] on div "Order.pdf" at bounding box center [73, 207] width 97 height 8
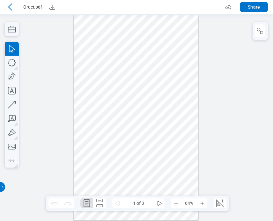
click at [110, 66] on div at bounding box center [136, 117] width 125 height 205
click at [113, 115] on div at bounding box center [136, 117] width 125 height 205
click at [11, 58] on icon "button" at bounding box center [12, 63] width 14 height 14
drag, startPoint x: 96, startPoint y: 46, endPoint x: 178, endPoint y: 86, distance: 91.4
click at [178, 86] on div at bounding box center [136, 117] width 125 height 205
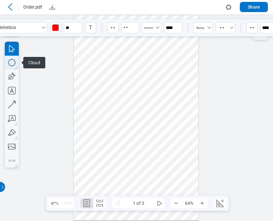
click at [17, 60] on icon "button" at bounding box center [12, 63] width 14 height 14
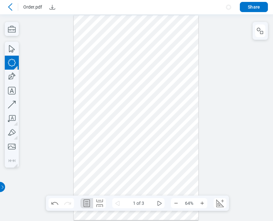
drag, startPoint x: 80, startPoint y: 62, endPoint x: 100, endPoint y: 80, distance: 26.4
click at [100, 80] on div at bounding box center [136, 117] width 125 height 205
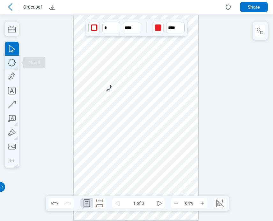
click at [15, 63] on icon "button" at bounding box center [12, 63] width 14 height 14
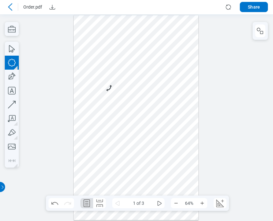
drag, startPoint x: 107, startPoint y: 81, endPoint x: 133, endPoint y: 99, distance: 31.4
click at [133, 99] on div at bounding box center [136, 117] width 125 height 205
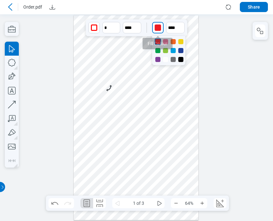
click at [157, 32] on div "button" at bounding box center [158, 28] width 10 height 10
click at [179, 42] on div at bounding box center [180, 41] width 5 height 5
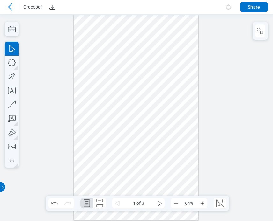
click at [172, 104] on div at bounding box center [136, 117] width 125 height 205
drag, startPoint x: 121, startPoint y: 90, endPoint x: 124, endPoint y: 71, distance: 19.0
click at [124, 71] on div at bounding box center [136, 117] width 125 height 205
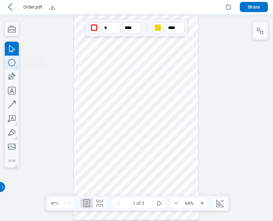
click at [9, 64] on icon "button" at bounding box center [12, 63] width 14 height 14
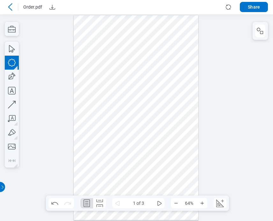
click at [84, 97] on div at bounding box center [136, 117] width 125 height 205
click at [8, 62] on icon "button" at bounding box center [12, 63] width 8 height 8
drag, startPoint x: 78, startPoint y: 96, endPoint x: 106, endPoint y: 116, distance: 34.8
click at [106, 116] on div at bounding box center [136, 117] width 125 height 205
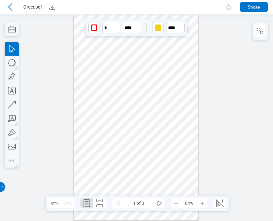
drag, startPoint x: 93, startPoint y: 98, endPoint x: 95, endPoint y: 94, distance: 5.1
click at [95, 94] on div at bounding box center [136, 117] width 125 height 205
click at [157, 30] on div "button" at bounding box center [157, 28] width 6 height 6
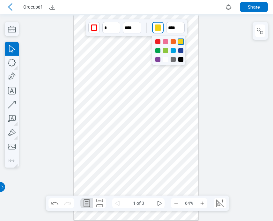
click at [172, 41] on div at bounding box center [172, 41] width 5 height 5
drag, startPoint x: 93, startPoint y: 110, endPoint x: 160, endPoint y: 81, distance: 72.8
click at [160, 81] on div at bounding box center [136, 117] width 125 height 205
click at [14, 65] on icon "button" at bounding box center [12, 63] width 14 height 14
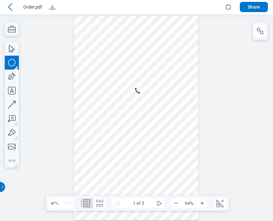
drag, startPoint x: 83, startPoint y: 96, endPoint x: 110, endPoint y: 117, distance: 34.0
click at [110, 117] on div at bounding box center [136, 117] width 125 height 205
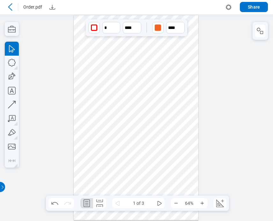
drag, startPoint x: 102, startPoint y: 109, endPoint x: 122, endPoint y: 111, distance: 20.5
click at [122, 111] on div at bounding box center [136, 117] width 125 height 205
drag, startPoint x: 122, startPoint y: 111, endPoint x: 139, endPoint y: 113, distance: 16.3
click at [139, 113] on div at bounding box center [136, 117] width 125 height 205
drag, startPoint x: 120, startPoint y: 73, endPoint x: 81, endPoint y: 79, distance: 39.5
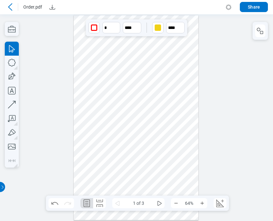
click at [108, 97] on div at bounding box center [136, 117] width 125 height 205
drag, startPoint x: 137, startPoint y: 109, endPoint x: 140, endPoint y: 106, distance: 3.8
click at [143, 111] on div at bounding box center [136, 117] width 125 height 205
click at [162, 76] on div at bounding box center [136, 117] width 125 height 205
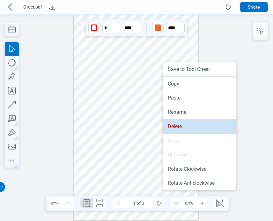
click at [178, 125] on li "Delete" at bounding box center [199, 127] width 74 height 14
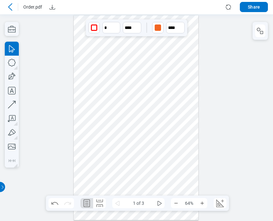
click at [181, 85] on div at bounding box center [136, 117] width 125 height 205
drag, startPoint x: 117, startPoint y: 93, endPoint x: 129, endPoint y: 91, distance: 11.7
click at [129, 91] on div at bounding box center [136, 117] width 125 height 205
drag, startPoint x: 154, startPoint y: 111, endPoint x: 166, endPoint y: 109, distance: 12.3
click at [166, 109] on div at bounding box center [136, 117] width 125 height 205
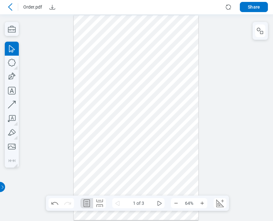
drag, startPoint x: 185, startPoint y: 134, endPoint x: 87, endPoint y: 64, distance: 120.2
click at [87, 64] on div at bounding box center [136, 117] width 125 height 205
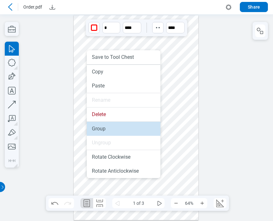
click at [103, 128] on li "Group" at bounding box center [124, 129] width 74 height 14
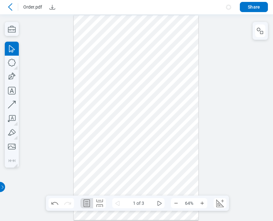
click at [158, 80] on div at bounding box center [136, 117] width 125 height 205
click at [251, 6] on button "Share" at bounding box center [254, 7] width 28 height 10
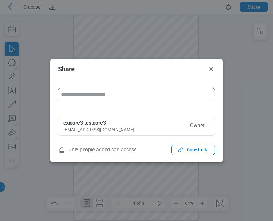
click at [127, 99] on input "form" at bounding box center [136, 95] width 156 height 13
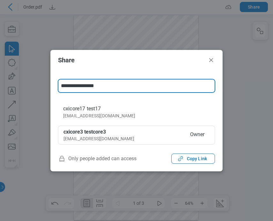
type input "**********"
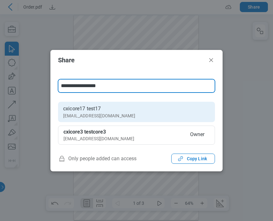
click at [106, 117] on li "cxicore17 test17 cxicore17@mail.com" at bounding box center [136, 112] width 157 height 20
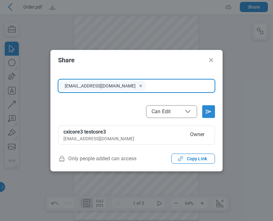
click at [206, 111] on icon "Send email invitation" at bounding box center [208, 112] width 5 height 4
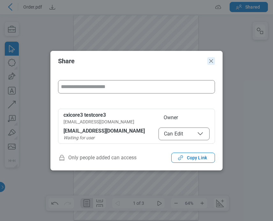
click at [212, 61] on icon "Close" at bounding box center [211, 61] width 8 height 8
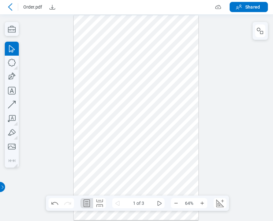
click at [223, 79] on div at bounding box center [136, 117] width 273 height 207
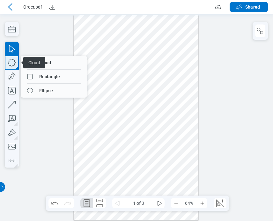
click at [12, 67] on icon "button" at bounding box center [12, 63] width 14 height 14
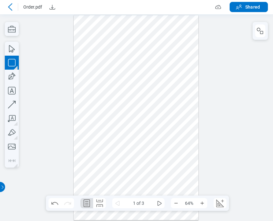
drag, startPoint x: 80, startPoint y: 111, endPoint x: 112, endPoint y: 134, distance: 39.6
click at [112, 134] on div at bounding box center [136, 117] width 125 height 205
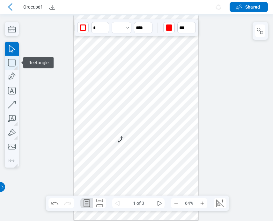
click at [13, 66] on icon "button" at bounding box center [12, 63] width 14 height 14
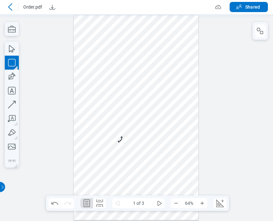
drag, startPoint x: 114, startPoint y: 138, endPoint x: 150, endPoint y: 164, distance: 45.1
click at [150, 164] on div at bounding box center [136, 117] width 125 height 205
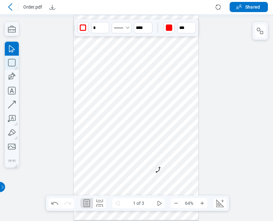
click at [15, 67] on icon "button" at bounding box center [12, 63] width 14 height 14
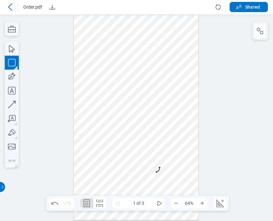
drag, startPoint x: 158, startPoint y: 164, endPoint x: 191, endPoint y: 186, distance: 39.8
click at [191, 186] on div at bounding box center [136, 117] width 125 height 205
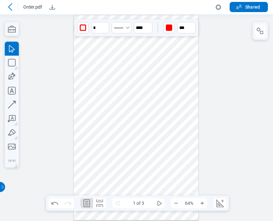
click at [101, 120] on div at bounding box center [136, 117] width 125 height 205
click at [168, 28] on div "button" at bounding box center [169, 28] width 6 height 6
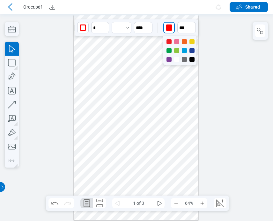
click at [190, 41] on div at bounding box center [191, 41] width 5 height 5
click at [183, 24] on input "**" at bounding box center [186, 27] width 18 height 11
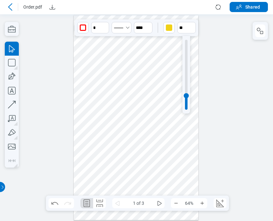
type input "**"
click at [185, 43] on div at bounding box center [186, 75] width 3 height 70
click at [144, 142] on div at bounding box center [136, 117] width 125 height 205
click at [166, 26] on div "button" at bounding box center [169, 28] width 6 height 6
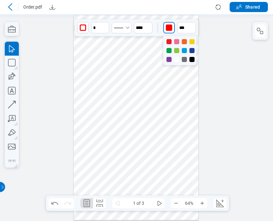
click at [176, 51] on div at bounding box center [176, 50] width 5 height 5
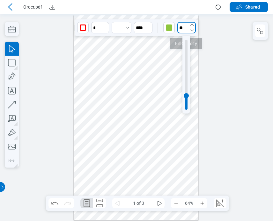
click at [184, 28] on input "**" at bounding box center [186, 27] width 18 height 11
type input "**"
click at [187, 50] on div at bounding box center [186, 75] width 3 height 70
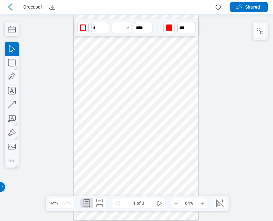
click at [173, 165] on div at bounding box center [136, 117] width 125 height 205
click at [171, 30] on div "button" at bounding box center [169, 28] width 6 height 6
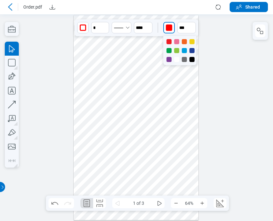
click at [185, 53] on div at bounding box center [184, 50] width 5 height 5
click at [185, 32] on input "**" at bounding box center [186, 27] width 18 height 11
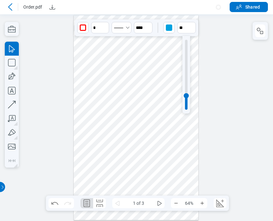
type input "**"
click at [186, 47] on div at bounding box center [186, 75] width 3 height 70
click at [174, 137] on div at bounding box center [136, 117] width 125 height 205
click at [104, 127] on div at bounding box center [136, 117] width 125 height 205
drag, startPoint x: 126, startPoint y: 158, endPoint x: 109, endPoint y: 162, distance: 17.9
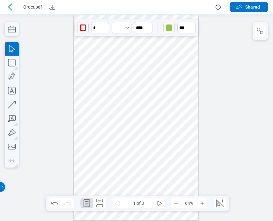
click at [109, 162] on div at bounding box center [136, 117] width 125 height 205
drag, startPoint x: 170, startPoint y: 182, endPoint x: 155, endPoint y: 183, distance: 15.6
click at [155, 183] on div at bounding box center [136, 117] width 125 height 205
click at [155, 180] on div at bounding box center [136, 117] width 125 height 205
click at [128, 160] on div at bounding box center [136, 117] width 125 height 205
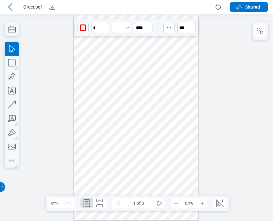
click at [103, 118] on div at bounding box center [136, 117] width 125 height 205
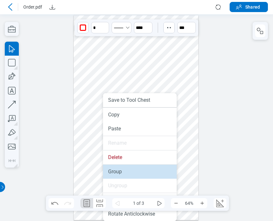
click at [119, 170] on li "Group" at bounding box center [140, 172] width 74 height 14
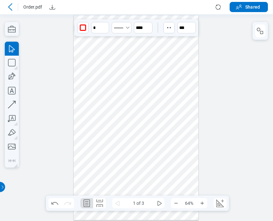
click at [178, 76] on div at bounding box center [136, 117] width 125 height 205
click at [94, 127] on div at bounding box center [136, 117] width 125 height 205
click at [154, 106] on div at bounding box center [136, 117] width 125 height 205
drag, startPoint x: 96, startPoint y: 127, endPoint x: 99, endPoint y: 149, distance: 21.9
click at [99, 156] on div at bounding box center [136, 117] width 125 height 205
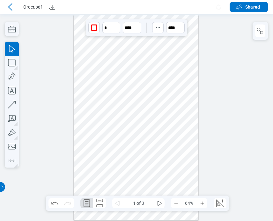
drag, startPoint x: 91, startPoint y: 71, endPoint x: 111, endPoint y: 98, distance: 34.1
click at [113, 99] on div at bounding box center [136, 117] width 125 height 205
drag, startPoint x: 107, startPoint y: 180, endPoint x: 101, endPoint y: 61, distance: 119.3
click at [101, 61] on div at bounding box center [136, 117] width 125 height 205
drag, startPoint x: 109, startPoint y: 103, endPoint x: 114, endPoint y: 110, distance: 8.2
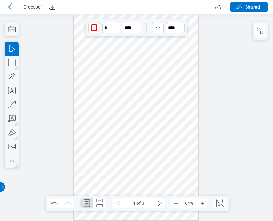
click at [114, 110] on div at bounding box center [136, 117] width 125 height 205
click at [94, 168] on div at bounding box center [136, 117] width 125 height 205
click at [94, 49] on div at bounding box center [136, 117] width 125 height 205
drag, startPoint x: 147, startPoint y: 127, endPoint x: 143, endPoint y: 137, distance: 10.5
click at [138, 145] on div at bounding box center [136, 117] width 125 height 205
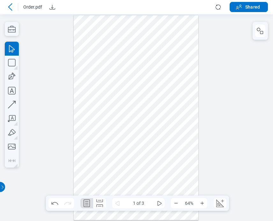
drag, startPoint x: 171, startPoint y: 73, endPoint x: 139, endPoint y: 67, distance: 32.8
click at [171, 72] on div at bounding box center [136, 117] width 125 height 205
click at [54, 7] on icon "Download" at bounding box center [52, 7] width 8 height 8
click at [7, 5] on icon at bounding box center [10, 7] width 8 height 8
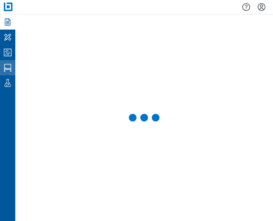
click at [8, 62] on link "Studio Sessions" at bounding box center [7, 67] width 15 height 15
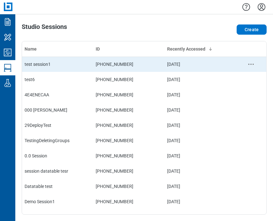
click at [45, 67] on div "test session1" at bounding box center [58, 64] width 66 height 6
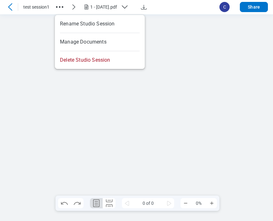
click at [56, 9] on icon "button" at bounding box center [59, 7] width 10 height 10
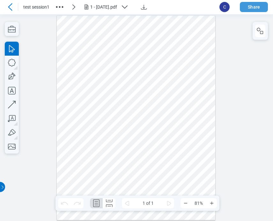
click at [266, 4] on button "Share" at bounding box center [254, 7] width 28 height 10
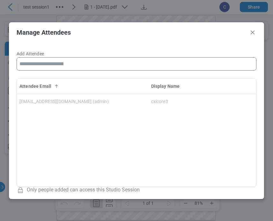
click at [110, 61] on input "Add Attendee" at bounding box center [136, 64] width 239 height 13
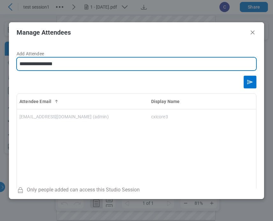
type input "**********"
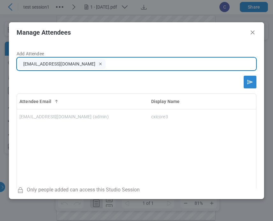
click at [243, 76] on button "Send email invitation" at bounding box center [249, 82] width 13 height 13
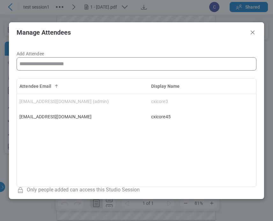
drag, startPoint x: 194, startPoint y: 36, endPoint x: 202, endPoint y: 36, distance: 7.3
click at [195, 36] on header "Manage Attendees" at bounding box center [136, 32] width 255 height 20
click at [251, 34] on icon "Close" at bounding box center [252, 33] width 4 height 4
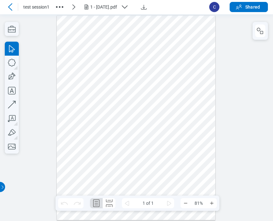
click at [122, 11] on div "1 - 12.7.2020.pdf" at bounding box center [107, 7] width 51 height 8
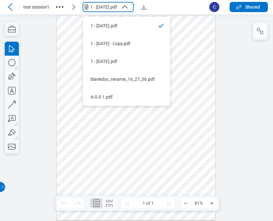
click at [61, 9] on icon "button" at bounding box center [59, 7] width 10 height 10
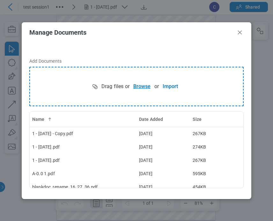
click at [136, 81] on button "Browse" at bounding box center [141, 86] width 25 height 13
drag, startPoint x: 240, startPoint y: 35, endPoint x: 240, endPoint y: 21, distance: 14.3
click at [240, 35] on icon "Close" at bounding box center [240, 33] width 8 height 8
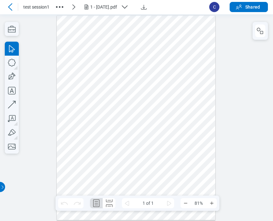
click at [120, 0] on header "test session1 1 - 12.7.2020.pdf C Shared" at bounding box center [136, 7] width 273 height 14
click at [118, 5] on div "1 - 12.7.2020.pdf" at bounding box center [104, 7] width 28 height 6
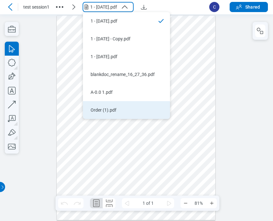
click at [118, 108] on div "Order (1).pdf" at bounding box center [122, 110] width 64 height 6
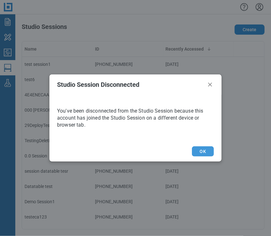
click at [205, 152] on button "OK" at bounding box center [203, 152] width 22 height 10
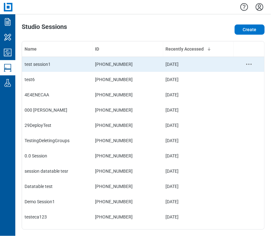
click at [107, 61] on td "[PHONE_NUMBER]" at bounding box center [127, 64] width 70 height 15
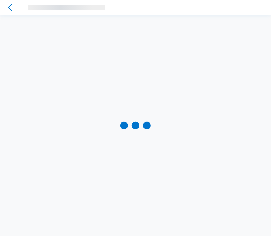
click at [107, 61] on div at bounding box center [135, 125] width 271 height 221
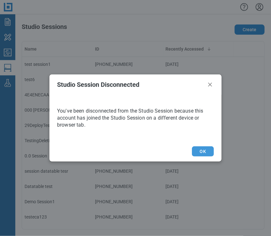
click at [203, 150] on button "OK" at bounding box center [203, 152] width 22 height 10
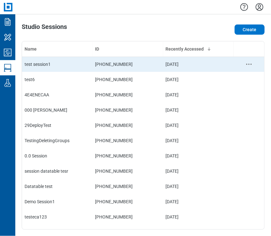
click at [192, 66] on td "[DATE]" at bounding box center [198, 64] width 70 height 15
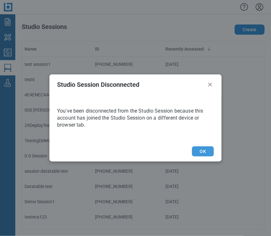
click at [200, 154] on button "OK" at bounding box center [203, 152] width 22 height 10
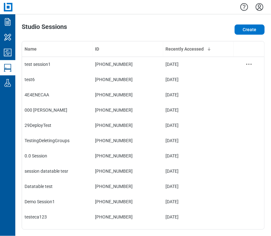
click at [92, 65] on td "[PHONE_NUMBER]" at bounding box center [127, 64] width 70 height 15
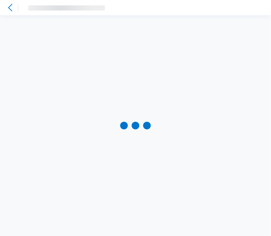
click at [91, 65] on div at bounding box center [135, 125] width 271 height 221
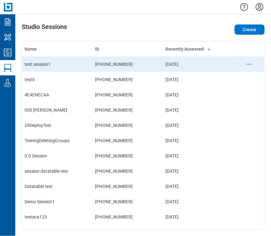
click at [56, 66] on div "test session1" at bounding box center [57, 64] width 65 height 6
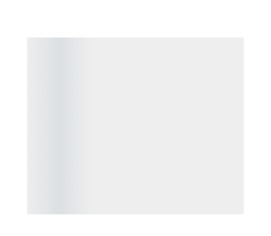
click at [56, 66] on span "‌" at bounding box center [135, 126] width 217 height 177
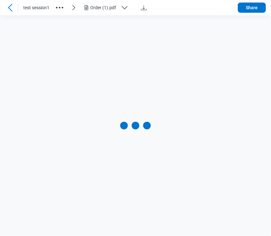
click at [245, 2] on header "test session1 Order (1).pdf Share" at bounding box center [135, 7] width 271 height 15
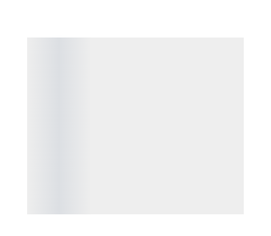
click at [245, 4] on div "test session1 Order (1).pdf C Share ‌" at bounding box center [135, 118] width 271 height 236
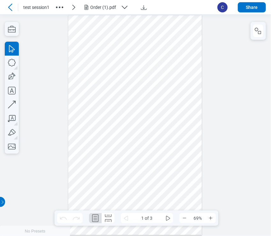
click at [61, 7] on icon "button" at bounding box center [59, 7] width 10 height 10
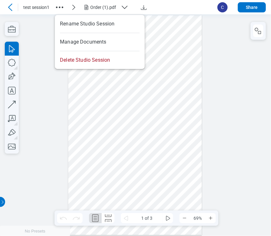
click at [234, 6] on header "test session1 Order (1).pdf C Share" at bounding box center [135, 7] width 271 height 14
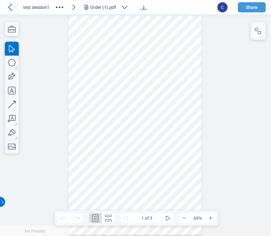
click at [250, 5] on button "Share" at bounding box center [252, 7] width 28 height 10
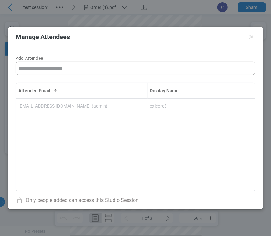
click at [156, 67] on input "Add Attendee" at bounding box center [135, 68] width 239 height 13
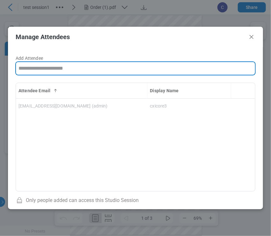
click at [154, 67] on input "Add Attendee" at bounding box center [135, 68] width 239 height 13
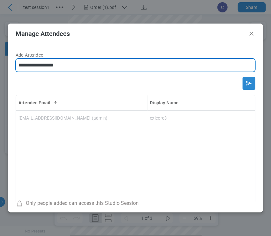
type input "**********"
click at [247, 81] on icon "Send email invitation" at bounding box center [249, 83] width 10 height 10
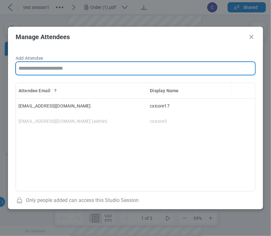
click at [211, 151] on div "Attendee Email Display Name [EMAIL_ADDRESS][DOMAIN_NAME] cxicore17 [EMAIL_ADDRE…" at bounding box center [136, 137] width 240 height 109
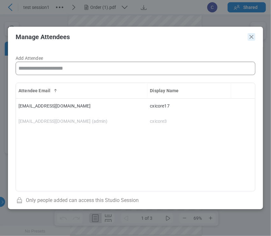
click at [250, 33] on icon "Close" at bounding box center [251, 37] width 8 height 8
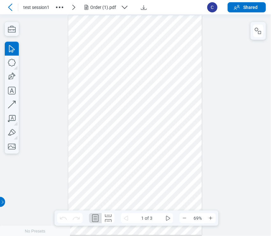
click at [9, 4] on icon at bounding box center [10, 8] width 8 height 8
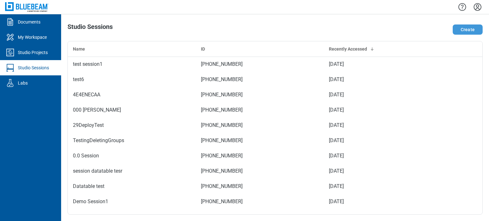
click at [270, 27] on button "Create" at bounding box center [468, 30] width 30 height 10
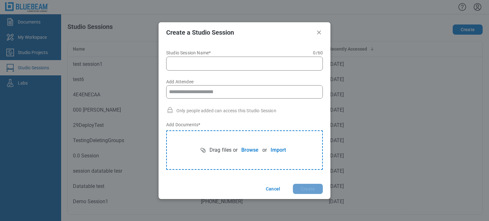
click at [251, 65] on input "Studio Session Name* 0 of 60 characters 0 / 60" at bounding box center [246, 64] width 148 height 8
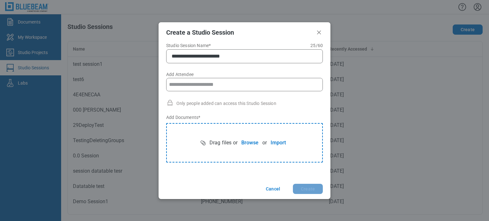
scroll to position [7, 0]
click at [269, 89] on input "Add Attendee" at bounding box center [245, 85] width 156 height 13
type input "**********"
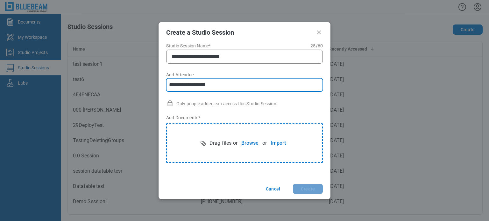
type input "**********"
click at [247, 140] on button "Browse" at bounding box center [250, 143] width 25 height 13
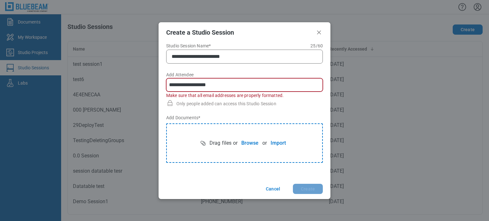
click at [243, 83] on input "**********" at bounding box center [245, 85] width 156 height 13
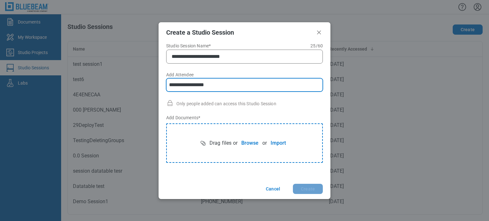
type input "**********"
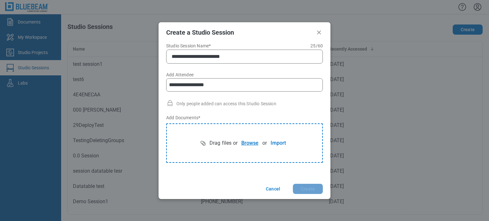
click at [251, 139] on button "Browse" at bounding box center [250, 143] width 25 height 13
click at [233, 81] on input "**********" at bounding box center [245, 85] width 156 height 13
click at [270, 190] on button "Create" at bounding box center [308, 189] width 30 height 10
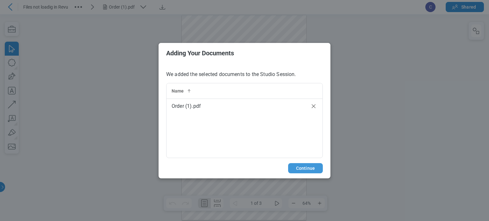
click at [270, 167] on button "Continue" at bounding box center [305, 168] width 35 height 10
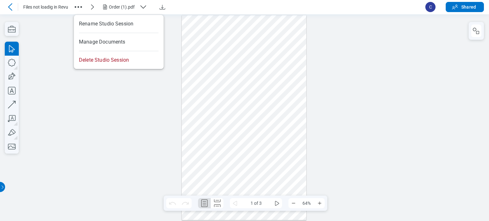
click at [79, 7] on circle "button" at bounding box center [79, 7] width 2 height 2
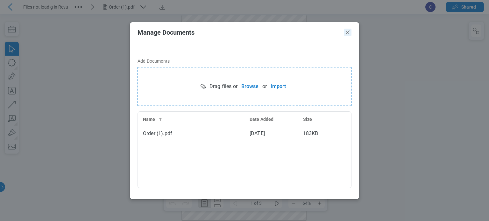
click at [270, 35] on icon "Close" at bounding box center [348, 33] width 8 height 8
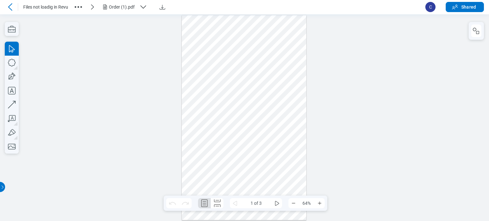
click at [121, 7] on div "Order (1).pdf" at bounding box center [123, 7] width 28 height 6
click at [85, 27] on div at bounding box center [244, 117] width 489 height 207
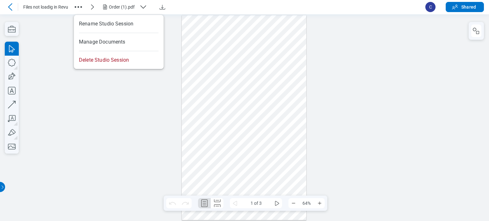
click at [78, 4] on icon "button" at bounding box center [78, 7] width 10 height 10
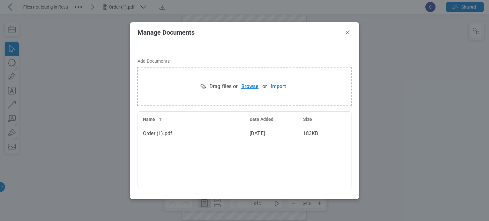
click at [250, 85] on button "Browse" at bounding box center [250, 86] width 25 height 13
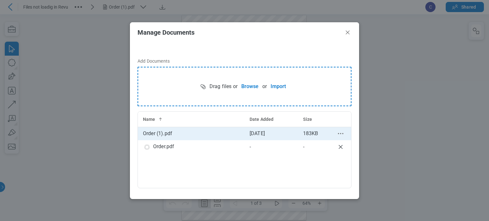
click at [270, 134] on icon "context-menu" at bounding box center [341, 134] width 8 height 8
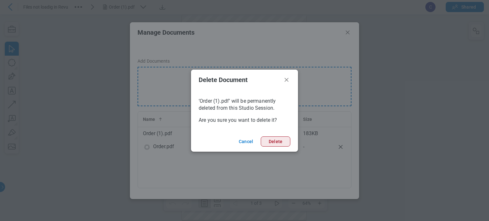
click at [270, 144] on button "Delete" at bounding box center [276, 142] width 30 height 10
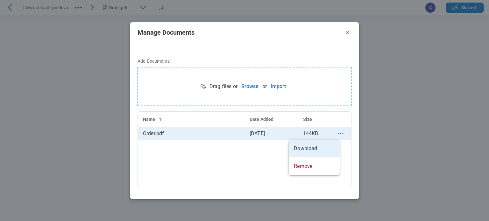
click at [204, 146] on div "Name Date Added Size Order.pdf [DATE] 144KB" at bounding box center [245, 149] width 214 height 77
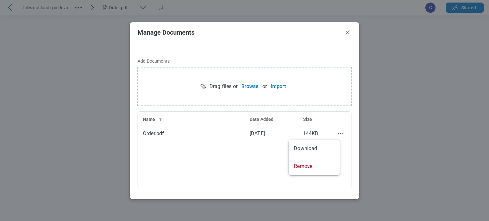
click at [203, 147] on div "Name Date Added Size Order.pdf [DATE] 144KB" at bounding box center [245, 149] width 214 height 77
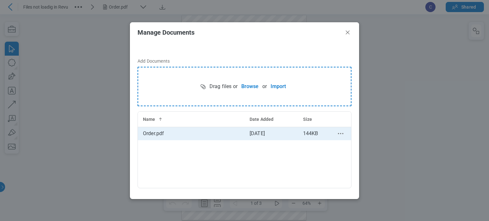
click at [270, 134] on icon "context-menu" at bounding box center [341, 134] width 8 height 8
